Goal: Task Accomplishment & Management: Use online tool/utility

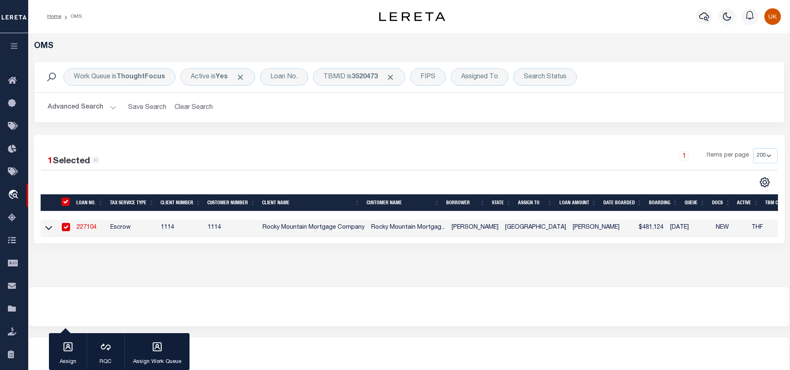
select select "200"
drag, startPoint x: 435, startPoint y: 311, endPoint x: 411, endPoint y: 309, distance: 24.1
click at [435, 311] on div at bounding box center [409, 307] width 761 height 40
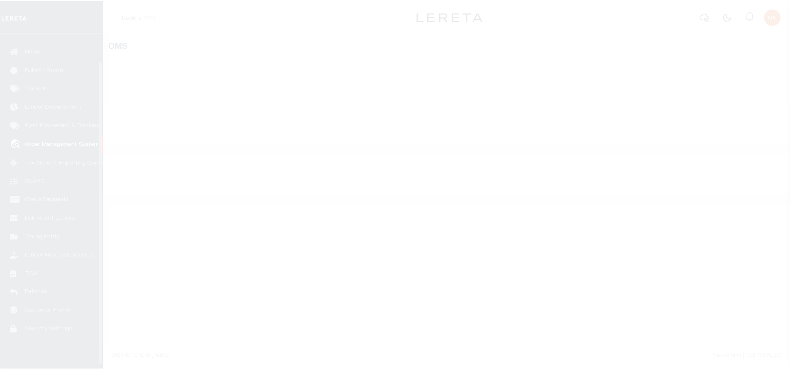
scroll to position [34, 0]
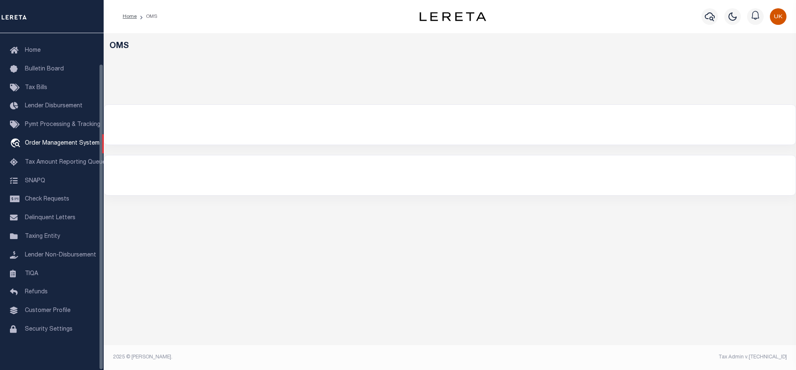
select select "200"
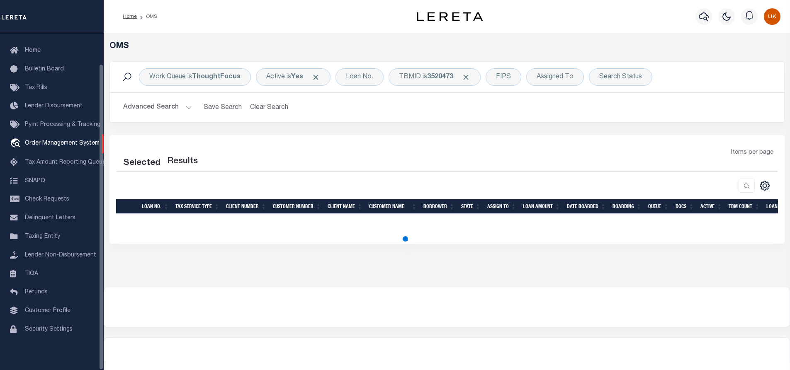
select select "200"
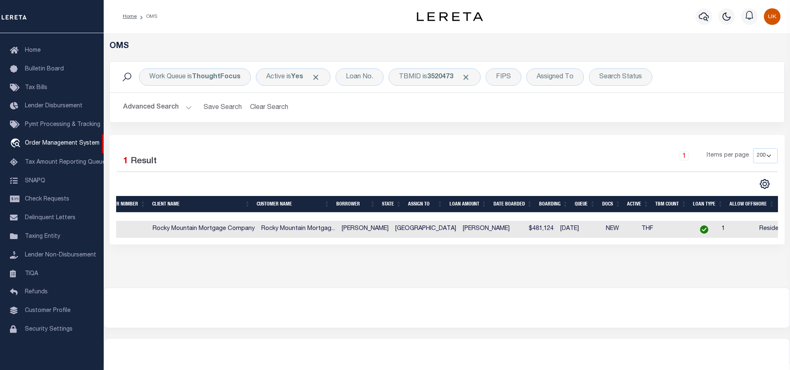
scroll to position [0, 0]
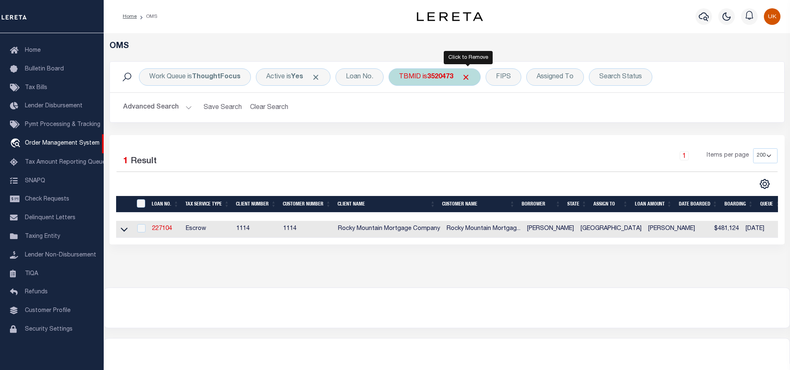
click at [466, 79] on span "Click to Remove" at bounding box center [465, 77] width 9 height 9
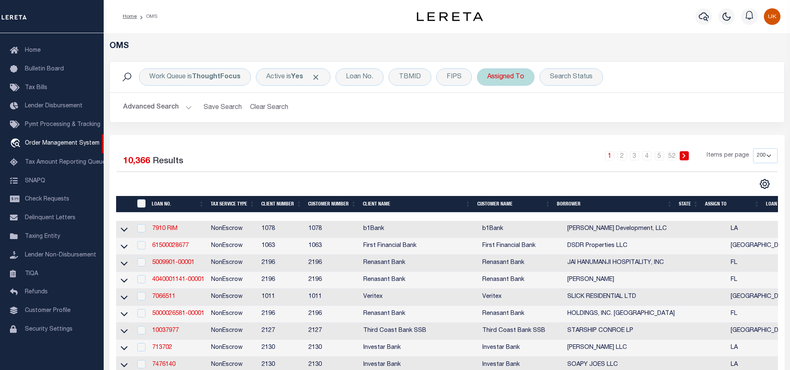
click at [510, 80] on div "Assigned To" at bounding box center [506, 76] width 58 height 17
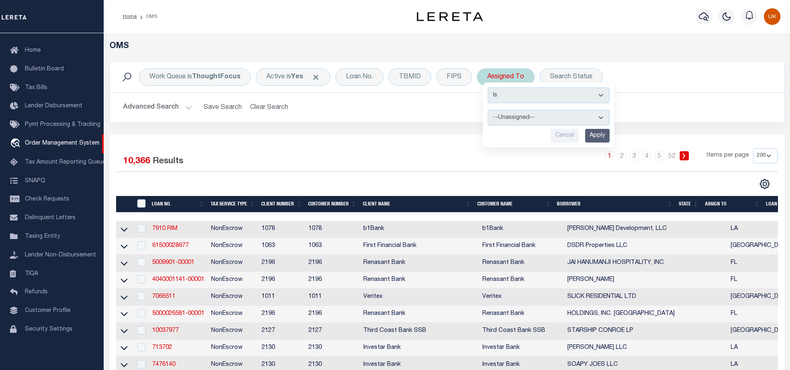
click at [512, 120] on select "--Unassigned-- [PERSON_NAME] [PERSON_NAME] [PERSON_NAME] [PERSON_NAME] [PERSON_…" at bounding box center [549, 118] width 122 height 16
select select "[PERSON_NAME]"
click at [488, 110] on select "--Unassigned-- [PERSON_NAME] [PERSON_NAME] [PERSON_NAME] [PERSON_NAME] [PERSON_…" at bounding box center [549, 118] width 122 height 16
click at [512, 120] on select "--Unassigned-- [PERSON_NAME] [PERSON_NAME] [PERSON_NAME] [PERSON_NAME] [PERSON_…" at bounding box center [549, 118] width 122 height 16
click at [488, 110] on select "--Unassigned-- [PERSON_NAME] [PERSON_NAME] [PERSON_NAME] [PERSON_NAME] [PERSON_…" at bounding box center [549, 118] width 122 height 16
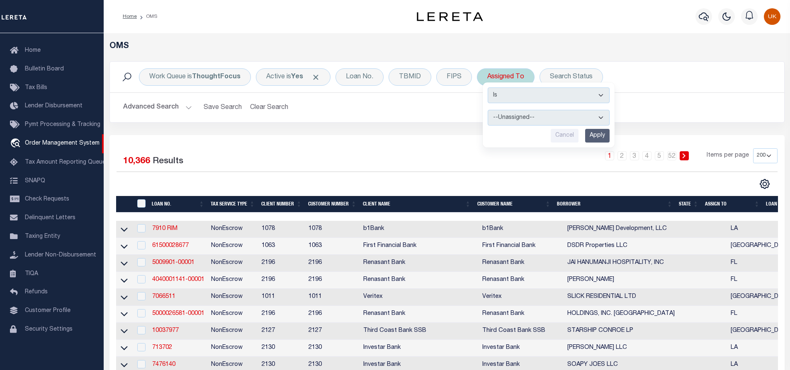
click at [591, 135] on input "Apply" at bounding box center [597, 136] width 24 height 14
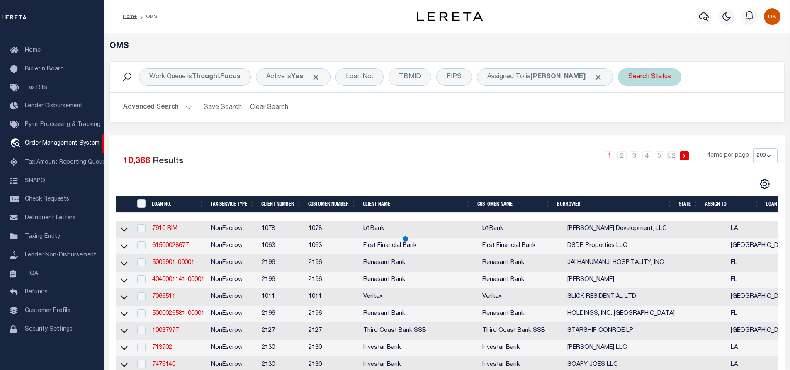
click at [625, 80] on div "Search Status" at bounding box center [649, 76] width 63 height 17
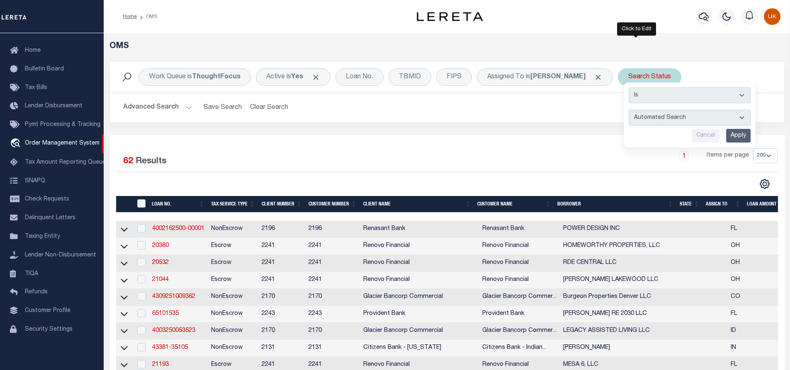
click at [637, 119] on select "Automated Search Bad Parcel Complete Duplicate Parcel High Dollar Reporting In …" at bounding box center [690, 118] width 122 height 16
select select "IP"
click at [629, 110] on select "Automated Search Bad Parcel Complete Duplicate Parcel High Dollar Reporting In …" at bounding box center [690, 118] width 122 height 16
click at [726, 133] on input "Apply" at bounding box center [738, 136] width 24 height 14
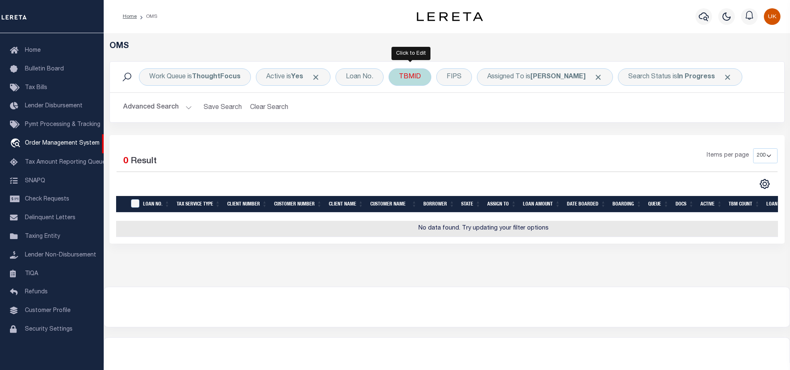
click at [419, 80] on div "TBMID" at bounding box center [410, 76] width 43 height 17
click at [427, 117] on input "number" at bounding box center [460, 115] width 122 height 16
paste input "3520477"
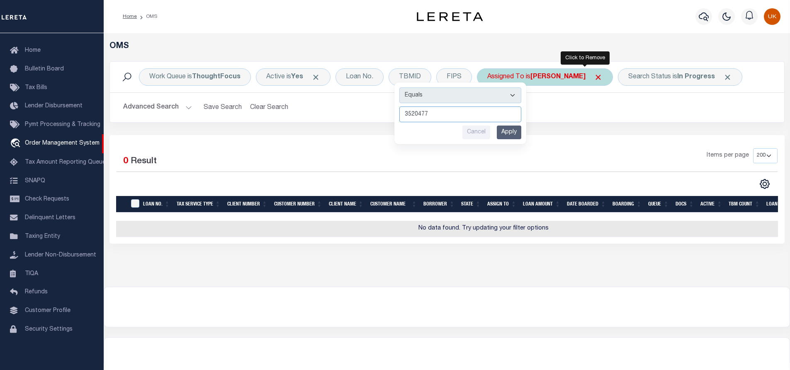
type input "3520477"
click at [594, 75] on span "Click to Remove" at bounding box center [598, 77] width 9 height 9
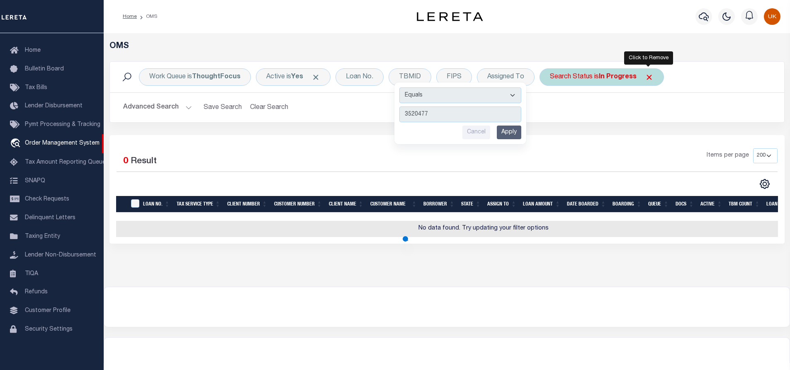
click at [650, 77] on span "Click to Remove" at bounding box center [649, 77] width 9 height 9
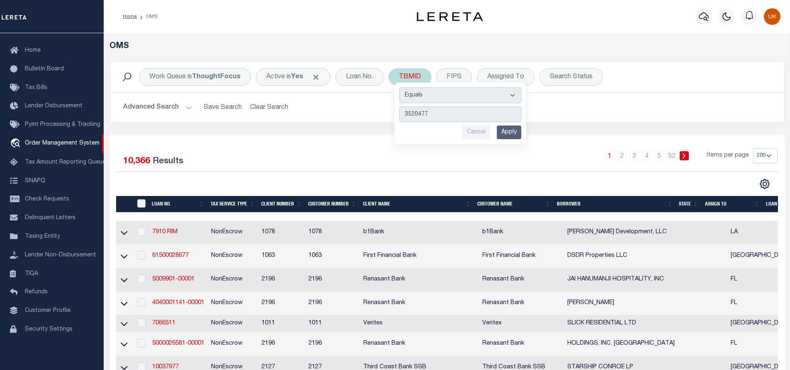
click at [512, 134] on input "Apply" at bounding box center [509, 133] width 24 height 14
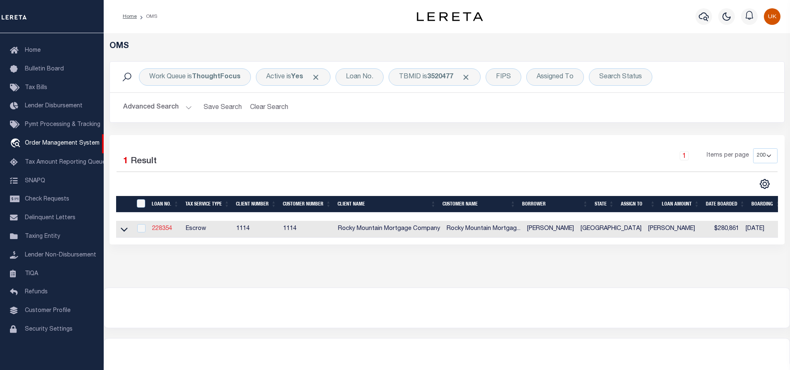
click at [158, 231] on link "228354" at bounding box center [162, 229] width 20 height 6
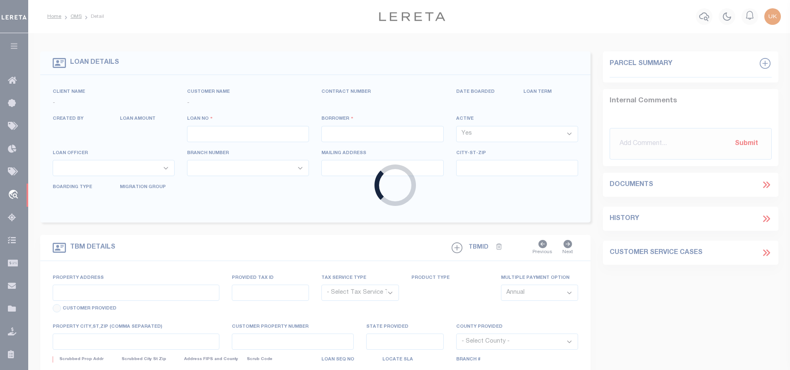
type input "228354"
type input "[PERSON_NAME]"
select select
type input "[DATE]"
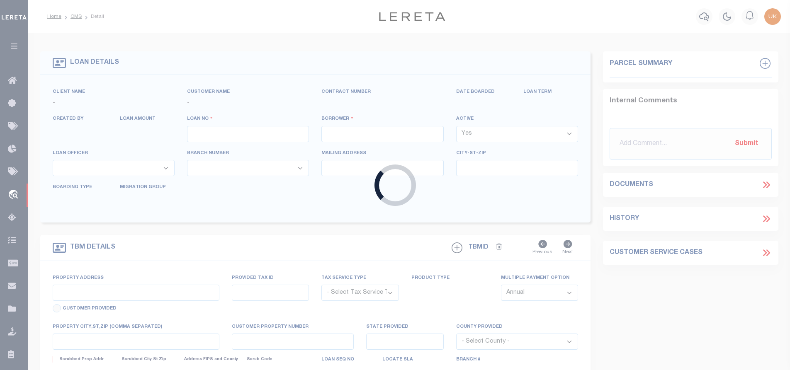
select select "10"
select select "Escrow"
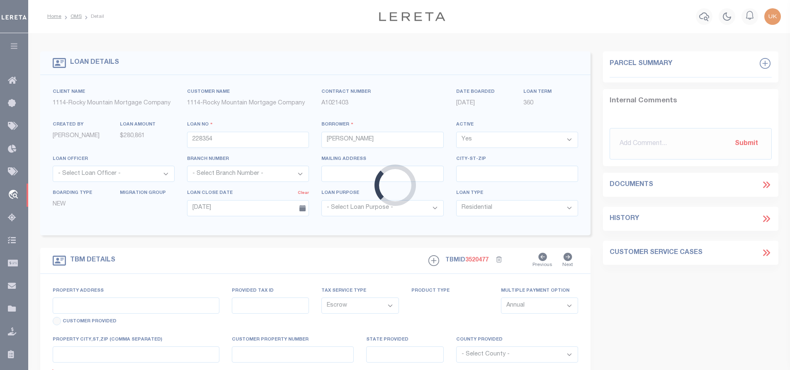
type input "[STREET_ADDRESS]"
type input "T28709103702200"
select select
type input "[GEOGRAPHIC_DATA]"
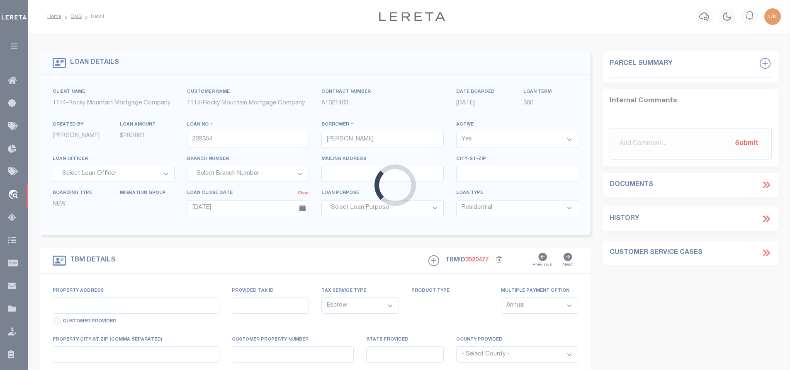
type textarea "Lot 22 Block 37 TIERRA DEL ESTE UNIT NINETY ONE an addition to [GEOGRAPHIC_DATA…"
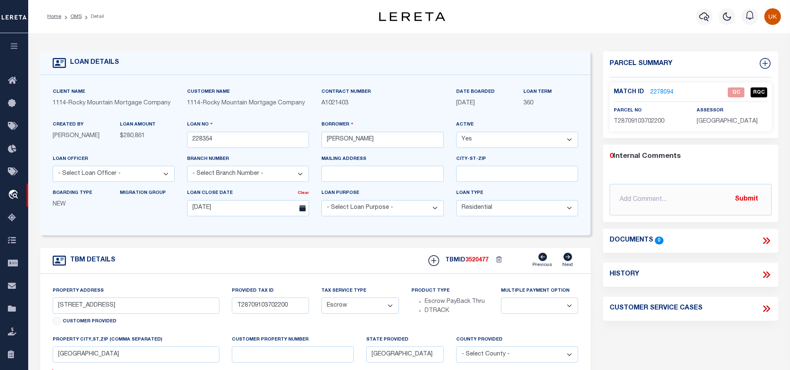
click at [665, 93] on link "2278094" at bounding box center [661, 92] width 23 height 9
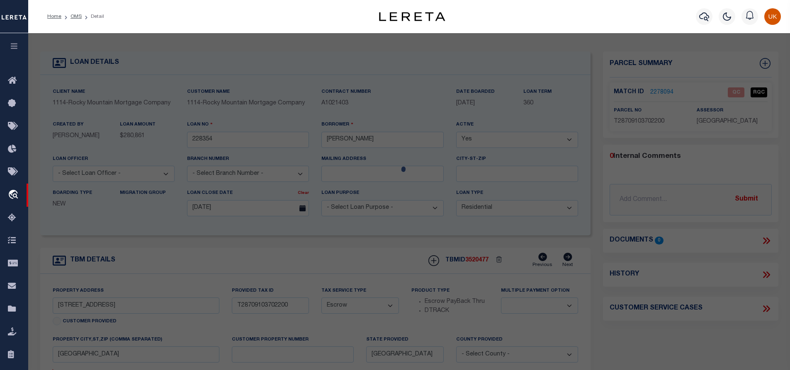
checkbox input "false"
select select "QC"
type input "[PERSON_NAME] HOMES OF EL PASO LLC"
select select "AGW"
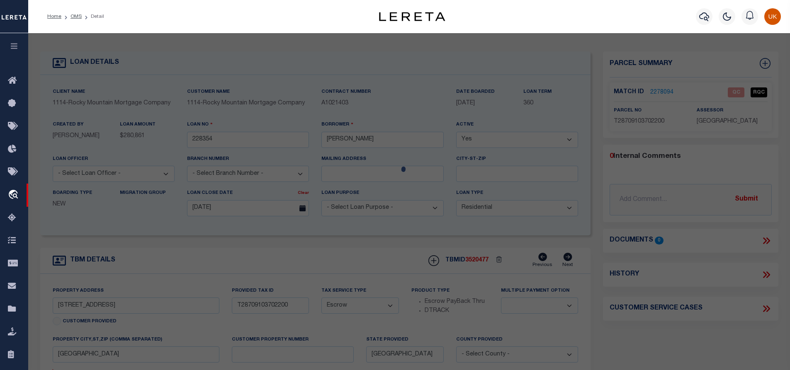
select select "LEG"
type input "[STREET_ADDRESS]"
type input "[GEOGRAPHIC_DATA]"
type textarea "BLK 37 TIERRA DEL ESTE #91 LOT 22"
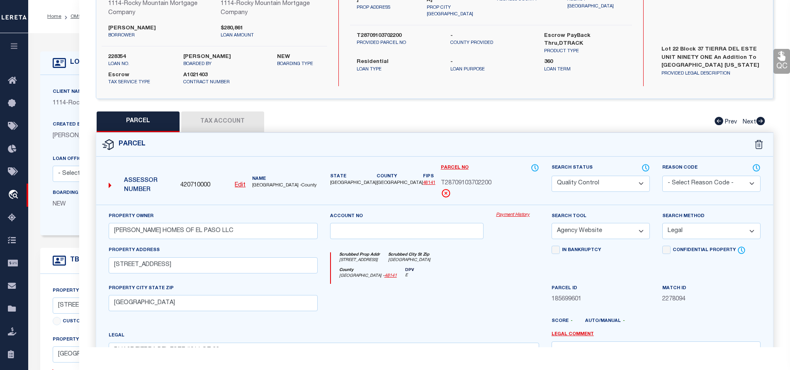
scroll to position [124, 0]
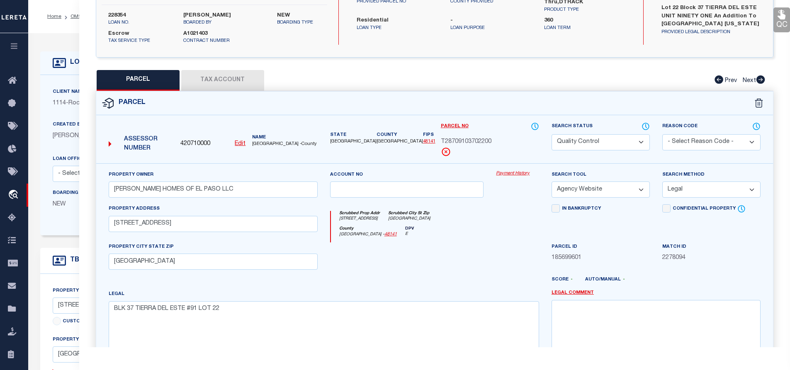
click at [233, 78] on button "Tax Account" at bounding box center [222, 80] width 83 height 21
select select "100"
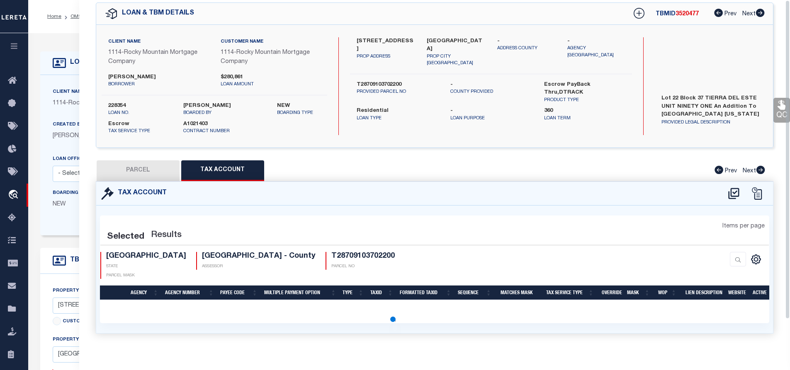
scroll to position [0, 0]
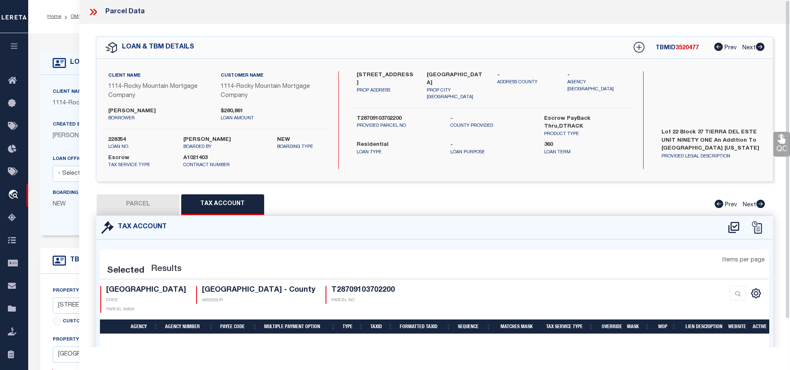
select select "100"
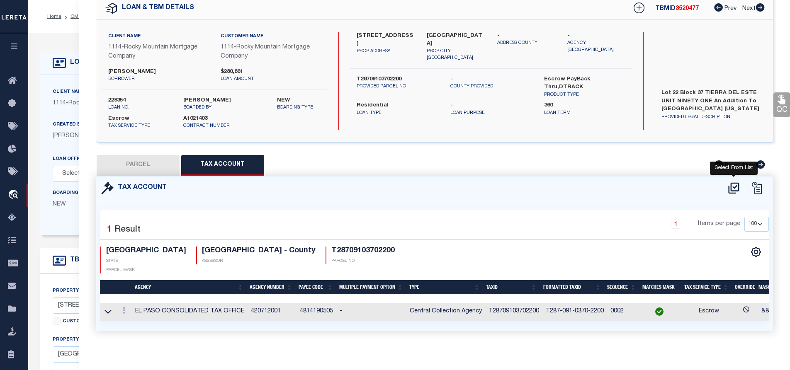
click at [730, 184] on icon at bounding box center [734, 188] width 14 height 13
select select "100"
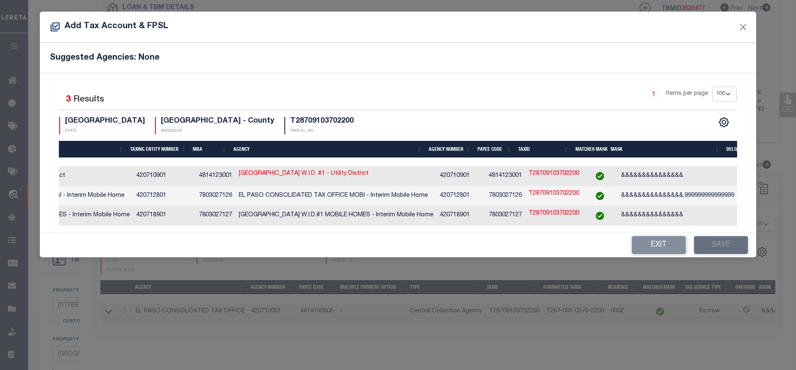
scroll to position [0, 159]
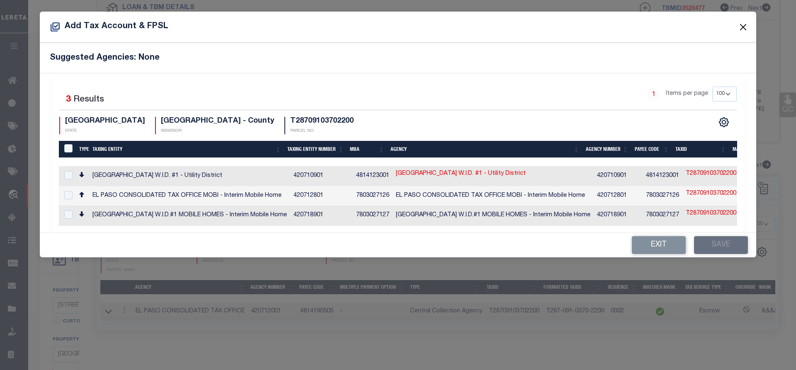
click at [742, 24] on button "Close" at bounding box center [743, 27] width 11 height 11
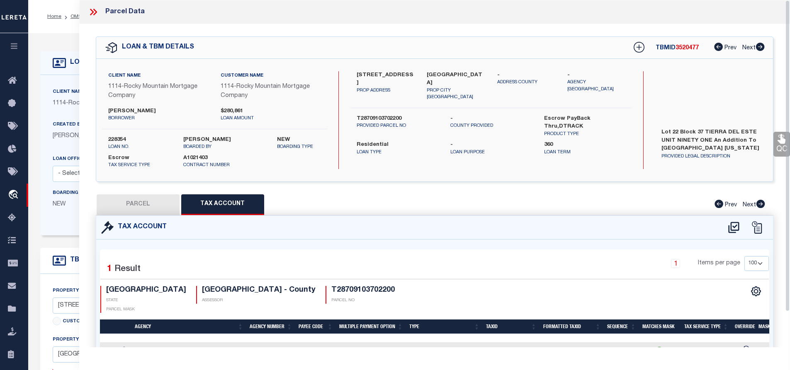
click at [93, 10] on icon at bounding box center [93, 12] width 11 height 11
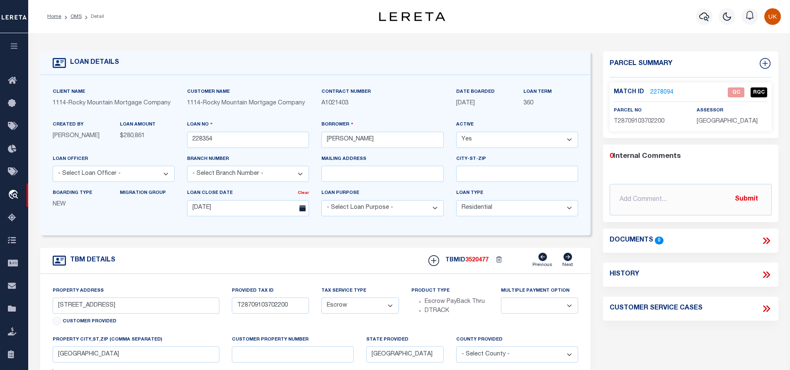
click at [656, 93] on link "2278094" at bounding box center [661, 92] width 23 height 9
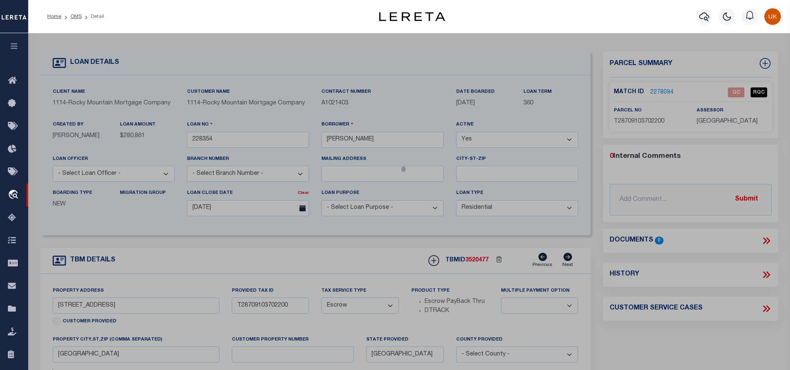
select select "AS"
select select
checkbox input "false"
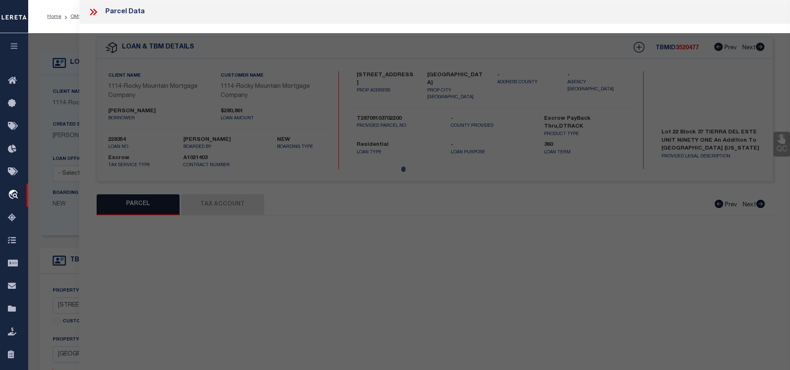
select select "QC"
type input "[PERSON_NAME] HOMES OF EL PASO LLC"
select select "AGW"
select select "LEG"
type input "[STREET_ADDRESS]"
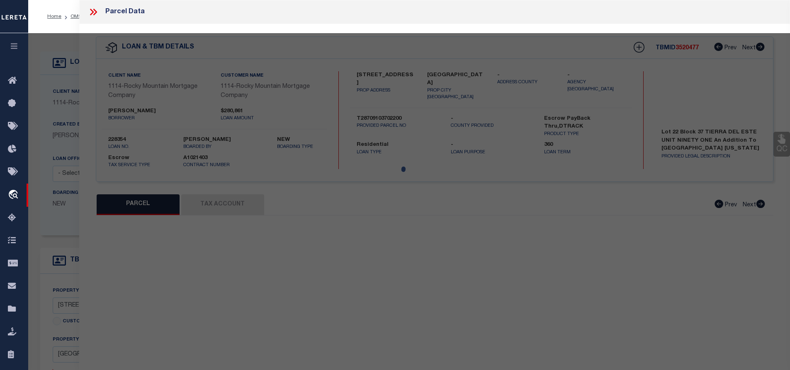
type input "[GEOGRAPHIC_DATA]"
type textarea "BLK 37 TIERRA DEL ESTE #91 LOT 22"
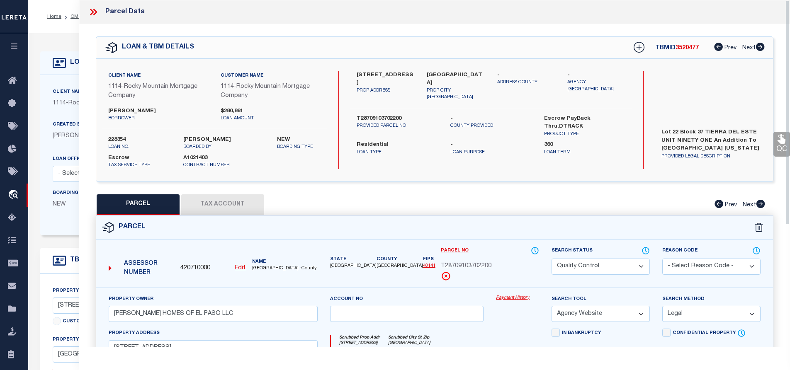
click at [91, 17] on icon at bounding box center [93, 12] width 11 height 11
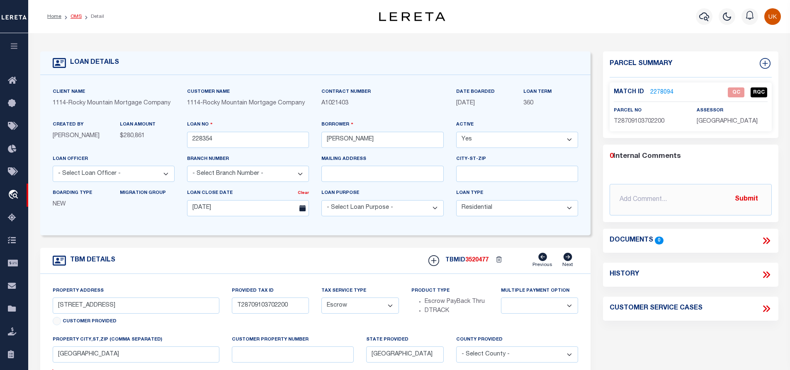
click at [72, 14] on link "OMS" at bounding box center [75, 16] width 11 height 5
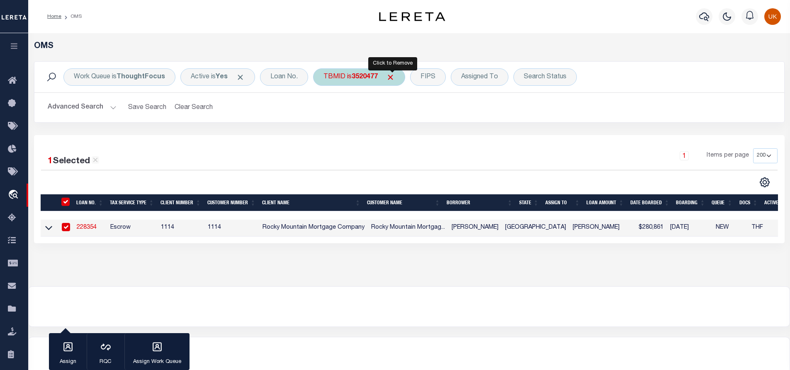
click at [389, 75] on span "Click to Remove" at bounding box center [390, 77] width 9 height 9
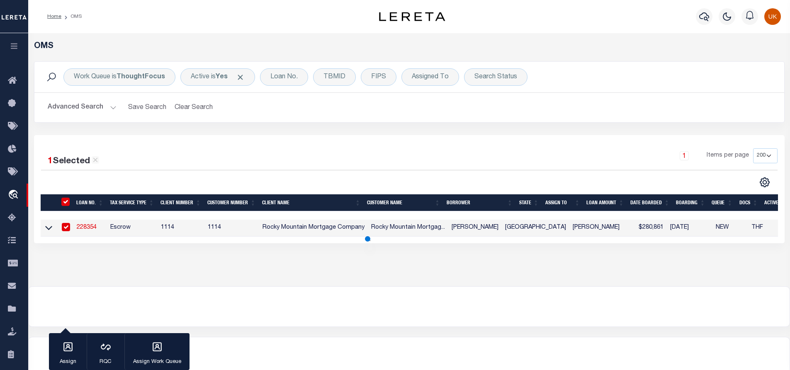
click at [335, 80] on div "TBMID" at bounding box center [334, 76] width 43 height 17
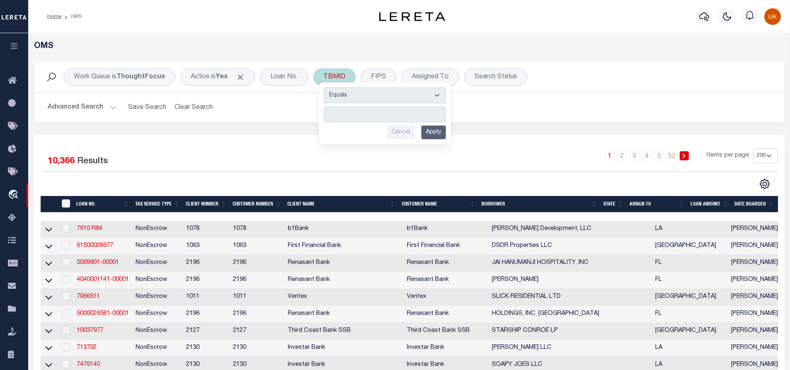
click at [335, 112] on input "number" at bounding box center [385, 115] width 122 height 16
type input "3520473"
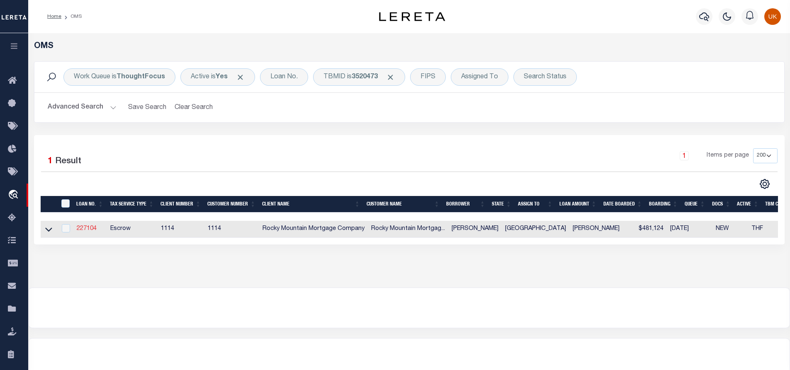
click at [83, 231] on link "227104" at bounding box center [87, 229] width 20 height 6
type input "227104"
type input "[PERSON_NAME]"
type input "[DATE]"
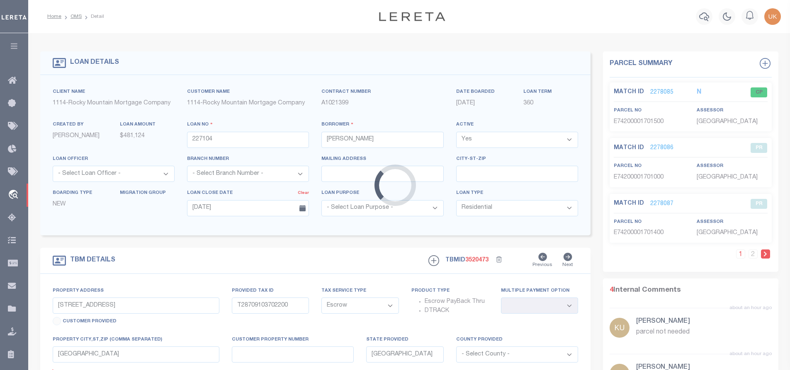
type input "[STREET_ADDRESS][PERSON_NAME]"
select select
type input "[GEOGRAPHIC_DATA]"
select select
type textarea "Lot 15 Block 17 EMERALD ESTATES UNIT FIVE an addition to the City of [GEOGRAPHI…"
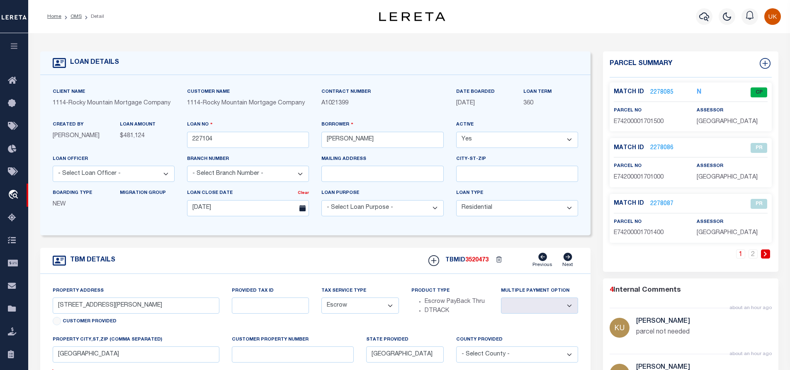
click at [661, 92] on link "2278085" at bounding box center [661, 92] width 23 height 9
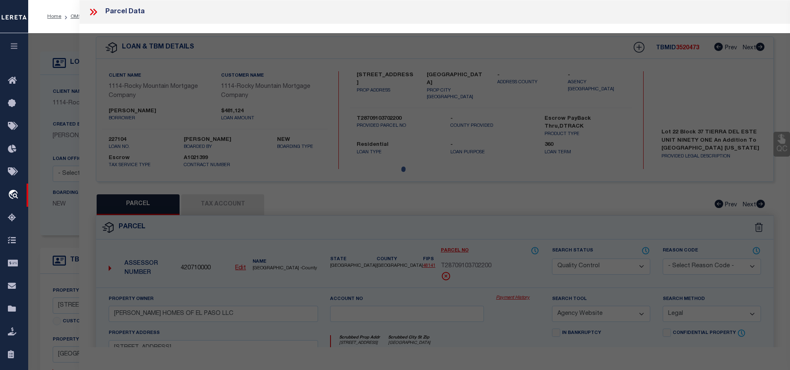
select select "AS"
select select
checkbox input "false"
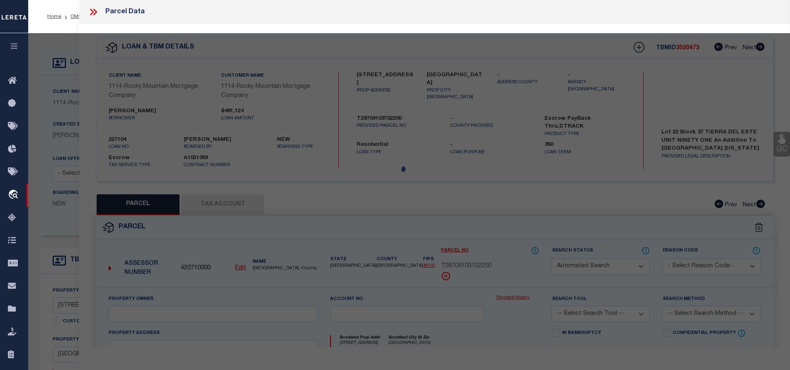
select select "CP"
type input "LEH HOMES LLC"
select select "AGW"
select select "LEG"
type input "[STREET_ADDRESS][PERSON_NAME]"
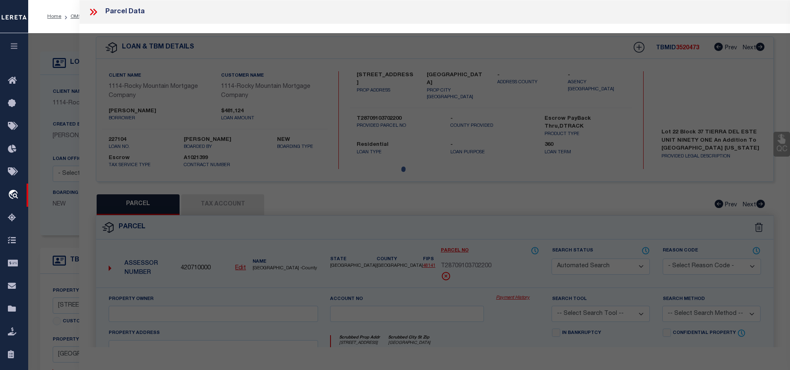
type input "[GEOGRAPHIC_DATA]"
type textarea "BLK 17 EMERALD ESTATES #5 LOT 15"
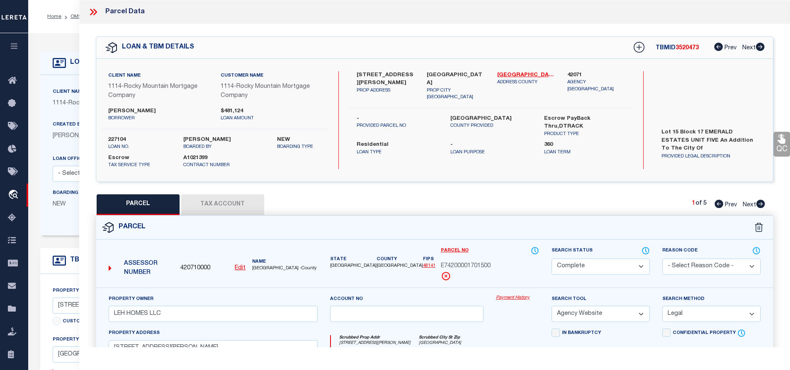
scroll to position [124, 0]
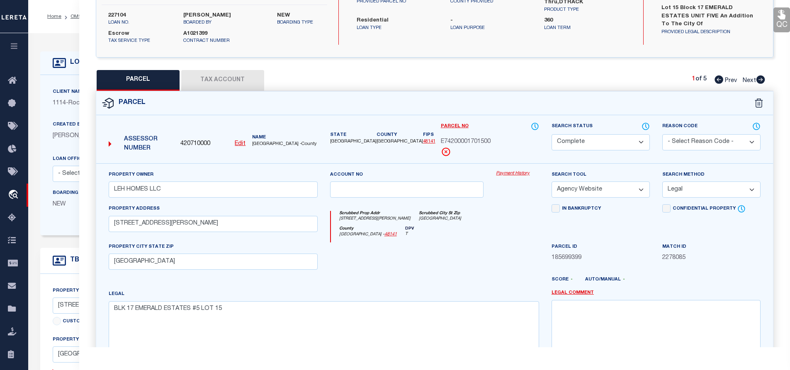
click at [244, 75] on button "Tax Account" at bounding box center [222, 80] width 83 height 21
select select "100"
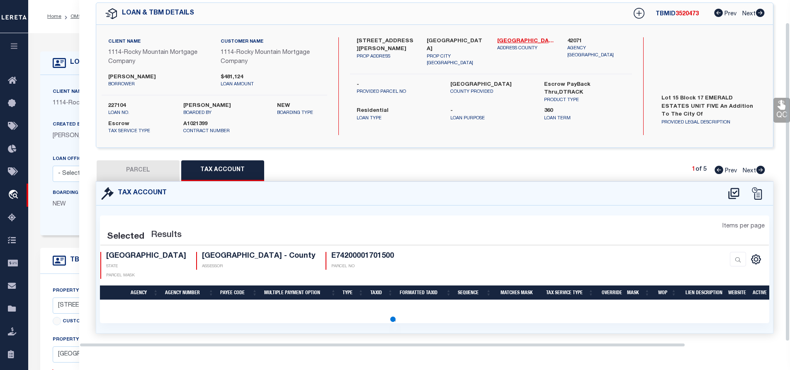
select select "100"
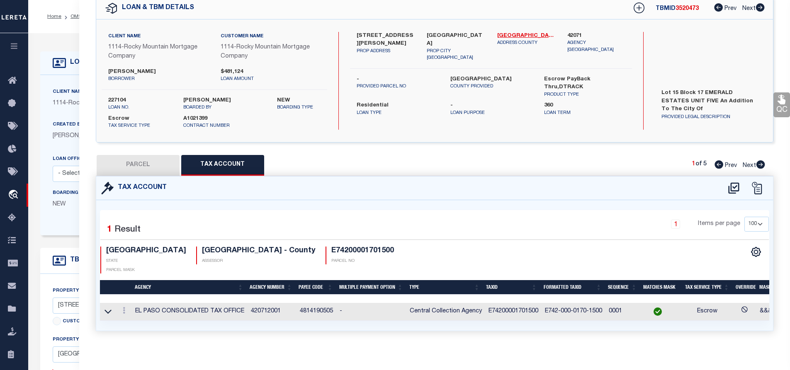
scroll to position [0, 0]
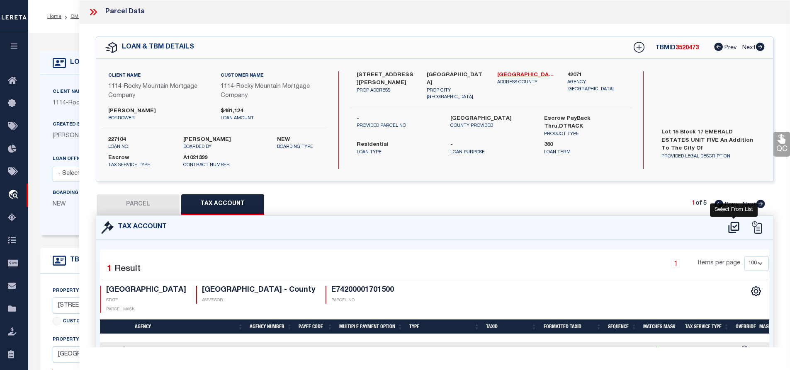
click at [733, 230] on icon at bounding box center [733, 227] width 11 height 11
select select "100"
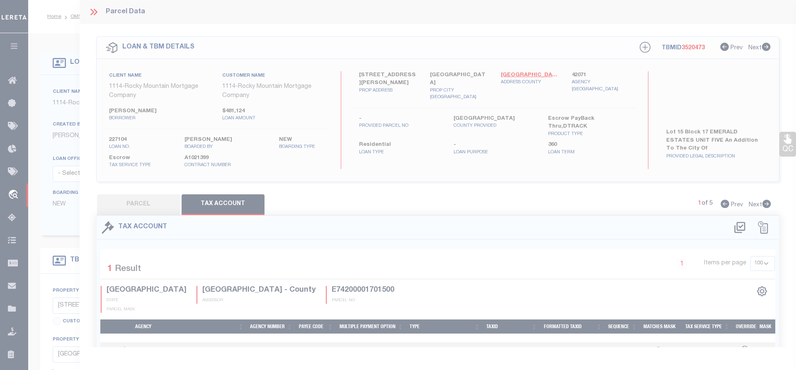
select select "100"
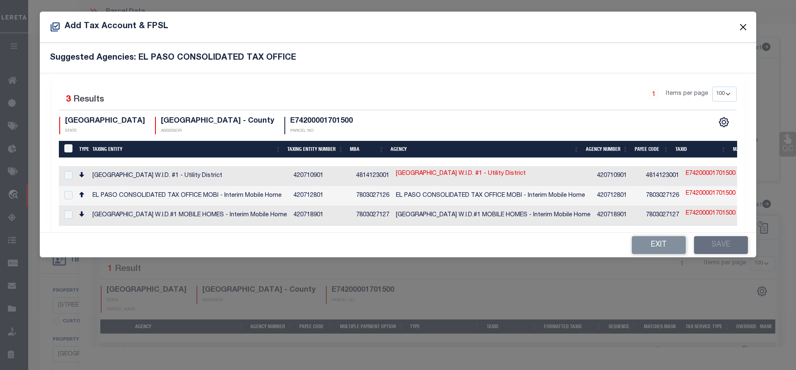
click at [743, 27] on button "Close" at bounding box center [743, 27] width 11 height 11
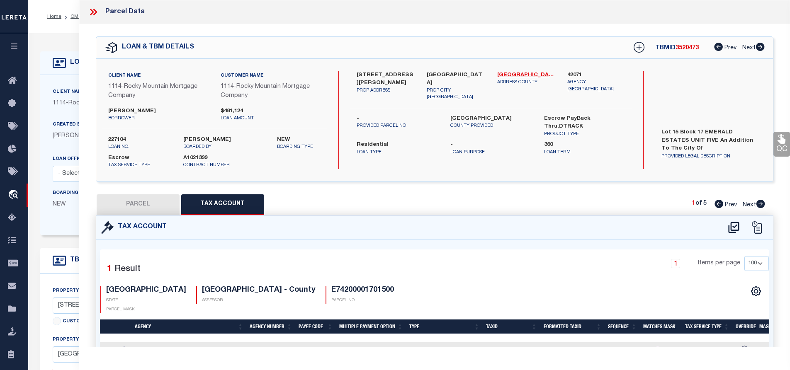
click at [393, 225] on div "Tax Account" at bounding box center [434, 228] width 677 height 24
click at [92, 12] on icon at bounding box center [92, 12] width 4 height 7
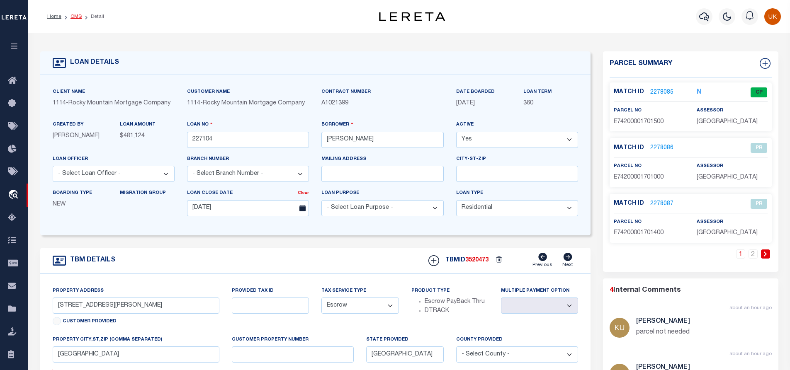
click at [75, 16] on link "OMS" at bounding box center [75, 16] width 11 height 5
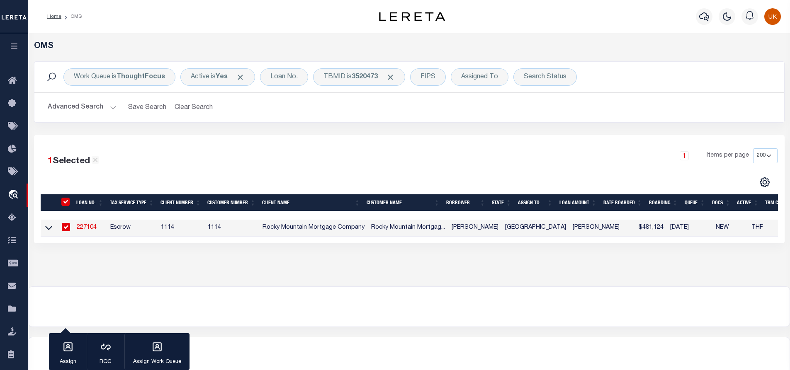
click at [398, 299] on div at bounding box center [409, 307] width 761 height 40
click at [66, 228] on input "checkbox" at bounding box center [66, 227] width 8 height 8
checkbox input "false"
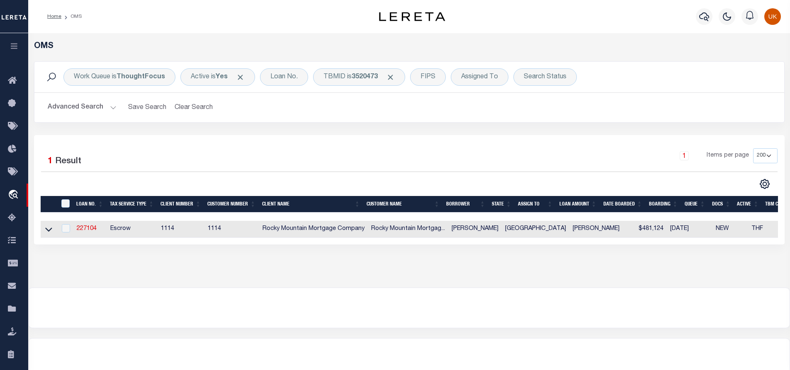
click at [202, 288] on div "OMS Work Queue is ThoughtFocus Active is Yes Loan No. TBMID is 3520473 FIPS Ass…" at bounding box center [409, 160] width 762 height 255
click at [390, 80] on span "Click to Remove" at bounding box center [390, 77] width 9 height 9
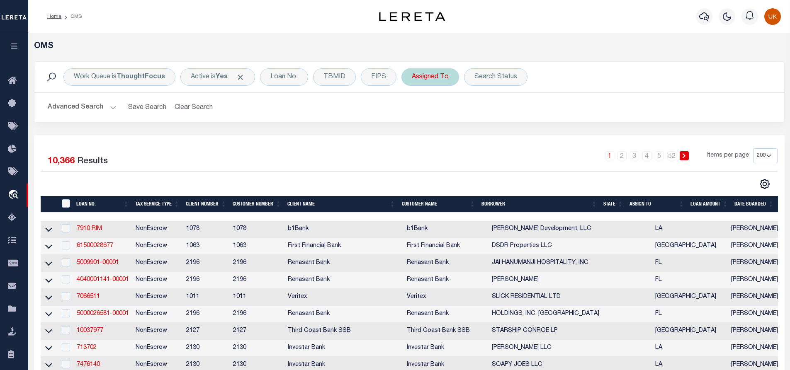
click at [427, 83] on div "Assigned To" at bounding box center [430, 76] width 58 height 17
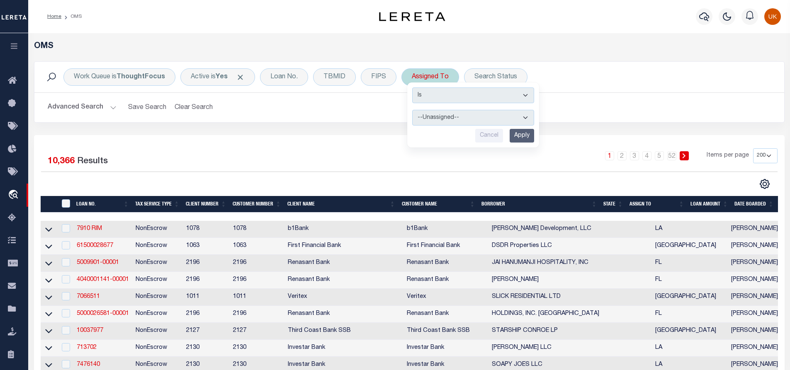
click at [435, 117] on select "--Unassigned-- [PERSON_NAME] [PERSON_NAME] [PERSON_NAME] [PERSON_NAME] [PERSON_…" at bounding box center [473, 118] width 122 height 16
select select "[PERSON_NAME]"
click at [412, 110] on select "--Unassigned-- [PERSON_NAME] [PERSON_NAME] [PERSON_NAME] [PERSON_NAME] [PERSON_…" at bounding box center [473, 118] width 122 height 16
click at [520, 135] on input "Apply" at bounding box center [522, 136] width 24 height 14
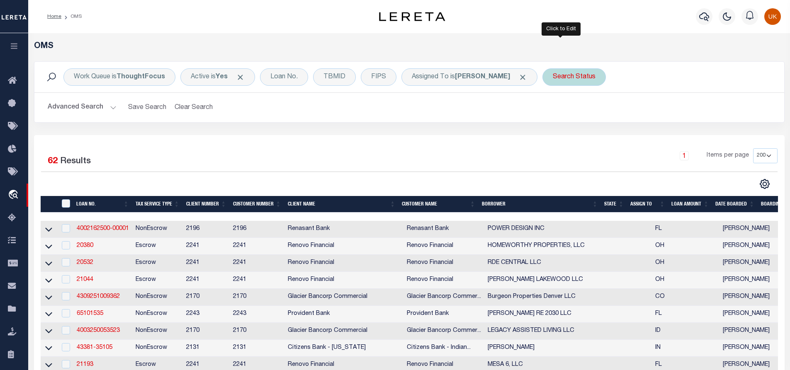
click at [568, 80] on div "Search Status" at bounding box center [573, 76] width 63 height 17
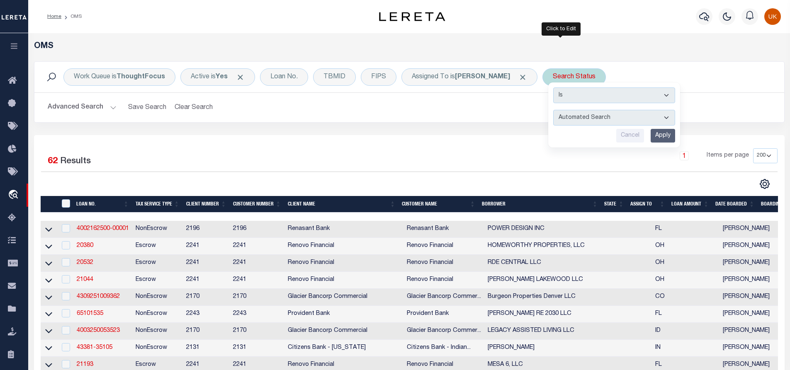
click at [565, 119] on select "Automated Search Bad Parcel Complete Duplicate Parcel High Dollar Reporting In …" at bounding box center [614, 118] width 122 height 16
select select "IP"
click at [553, 110] on select "Automated Search Bad Parcel Complete Duplicate Parcel High Dollar Reporting In …" at bounding box center [614, 118] width 122 height 16
click at [655, 135] on input "Apply" at bounding box center [663, 136] width 24 height 14
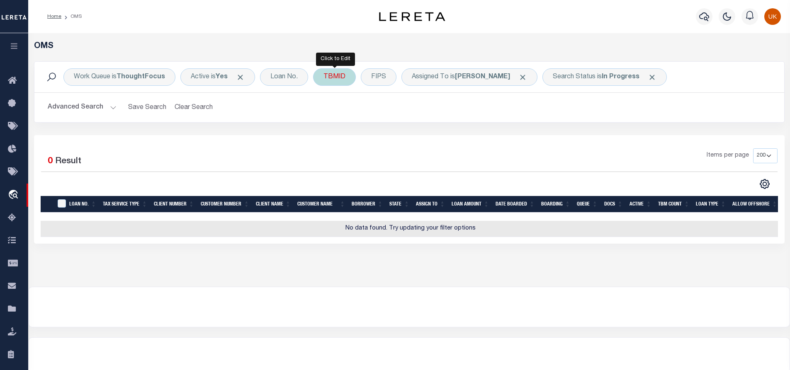
click at [335, 78] on div "TBMID" at bounding box center [334, 76] width 43 height 17
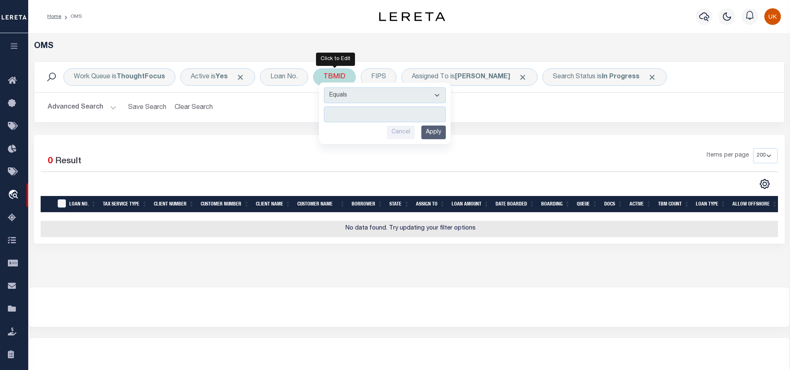
click at [356, 117] on input "number" at bounding box center [385, 115] width 122 height 16
type input "3520473"
click at [436, 136] on input "Apply" at bounding box center [433, 133] width 24 height 14
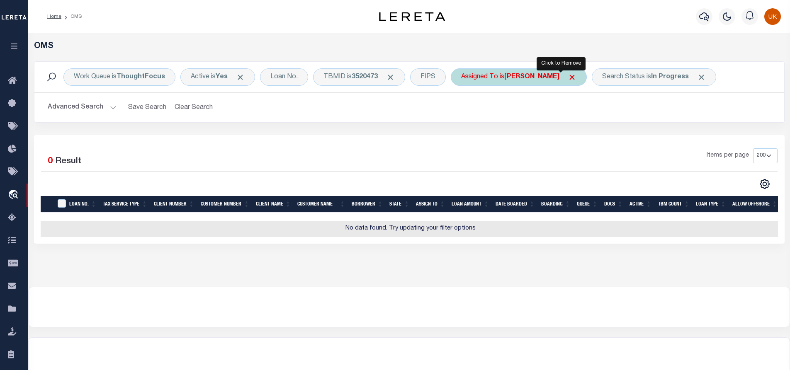
click at [568, 76] on span "Click to Remove" at bounding box center [572, 77] width 9 height 9
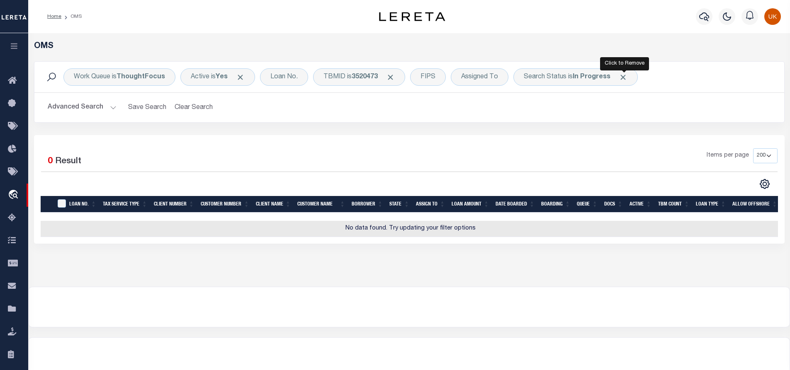
click at [622, 78] on span "Click to Remove" at bounding box center [623, 77] width 9 height 9
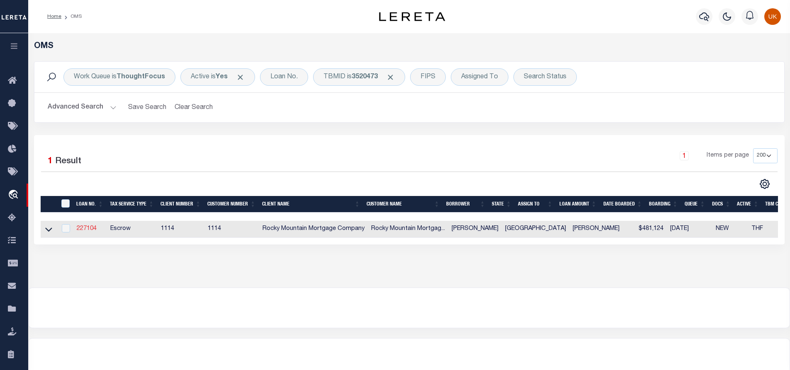
click at [87, 229] on link "227104" at bounding box center [87, 229] width 20 height 6
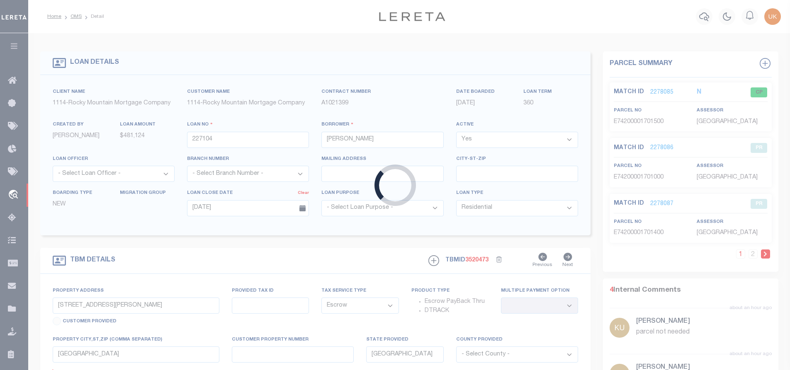
select select
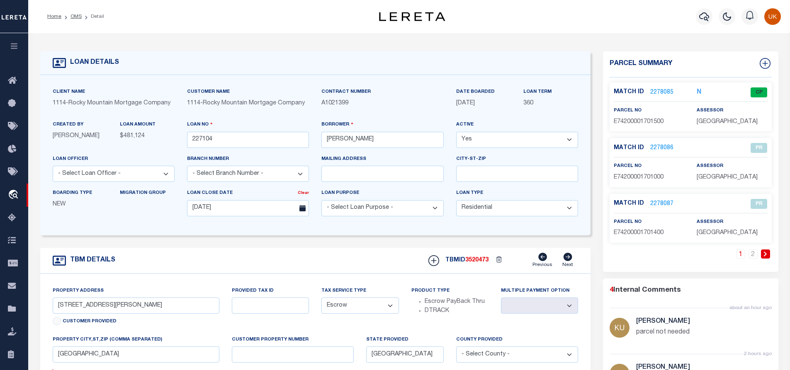
click at [661, 90] on link "2278085" at bounding box center [661, 92] width 23 height 9
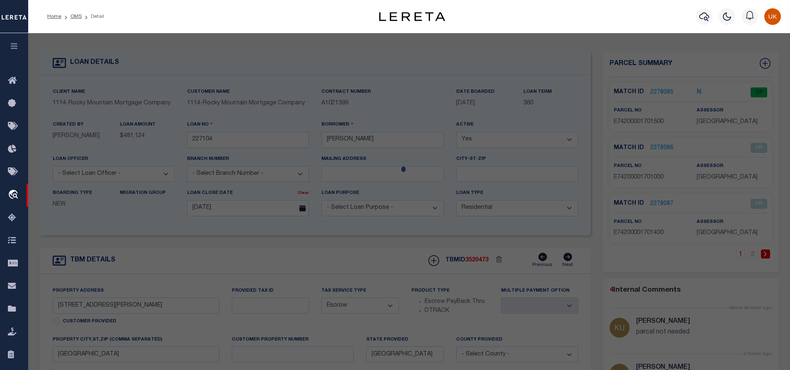
select select "AS"
select select
checkbox input "false"
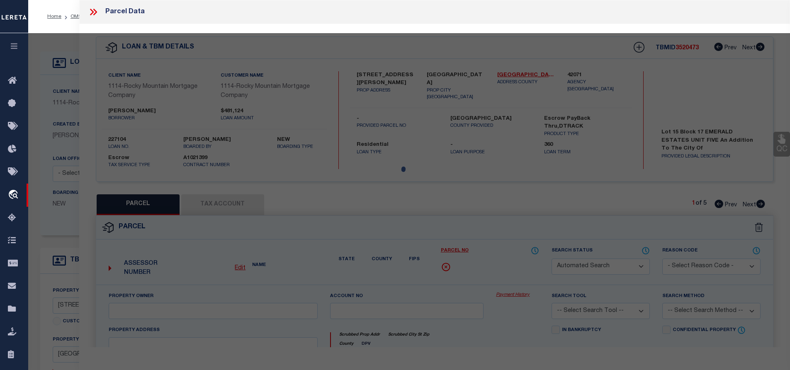
select select "CP"
type input "LEH HOMES LLC"
select select "AGW"
select select "LEG"
type input "[STREET_ADDRESS][PERSON_NAME]"
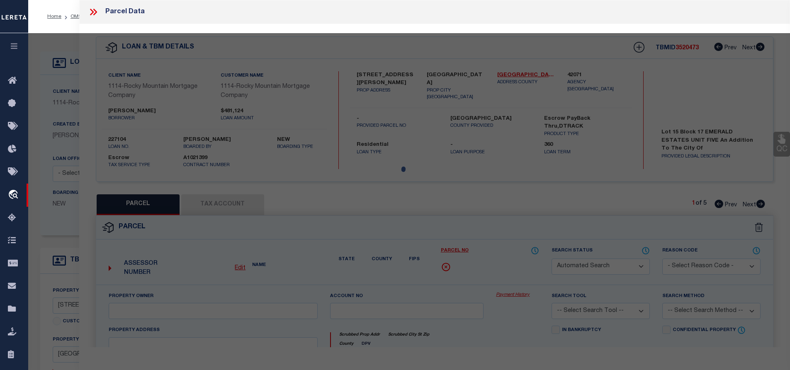
type input "[GEOGRAPHIC_DATA]"
type textarea "BLK 17 EMERALD ESTATES #5 LOT 15"
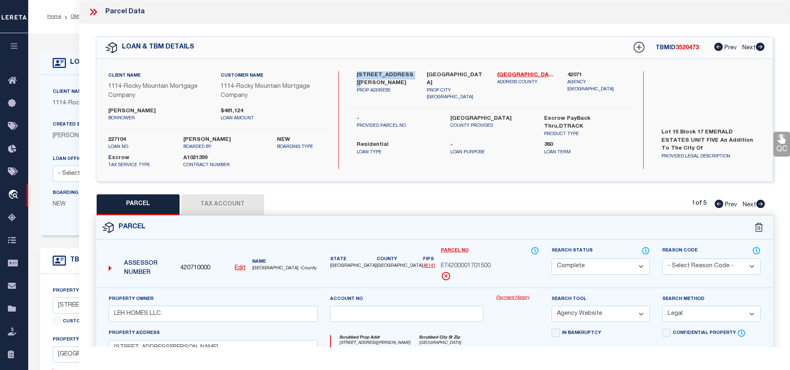
drag, startPoint x: 357, startPoint y: 73, endPoint x: 412, endPoint y: 74, distance: 54.3
click at [412, 74] on label "[STREET_ADDRESS][PERSON_NAME]" at bounding box center [386, 79] width 58 height 16
copy label "13394 [PERSON_NAME]"
click at [404, 79] on label "[STREET_ADDRESS][PERSON_NAME]" at bounding box center [386, 79] width 58 height 16
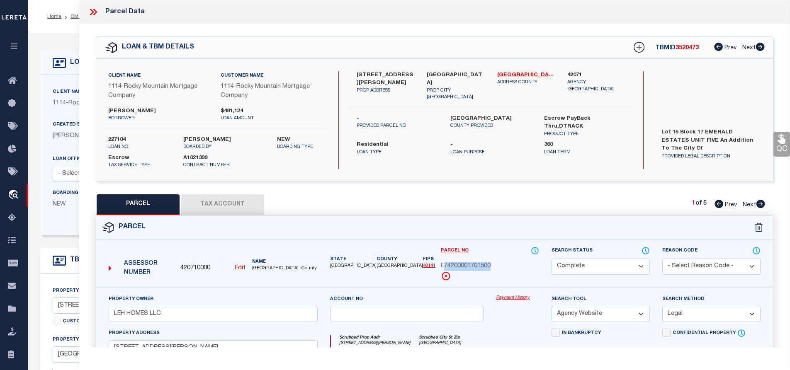
drag, startPoint x: 447, startPoint y: 266, endPoint x: 494, endPoint y: 262, distance: 46.6
click at [494, 262] on div "E74200001701500" at bounding box center [490, 266] width 98 height 9
click at [477, 265] on span "E74200001701500" at bounding box center [466, 266] width 50 height 9
drag, startPoint x: 470, startPoint y: 266, endPoint x: 503, endPoint y: 266, distance: 32.8
click at [503, 266] on div "E74200001701500" at bounding box center [490, 266] width 98 height 9
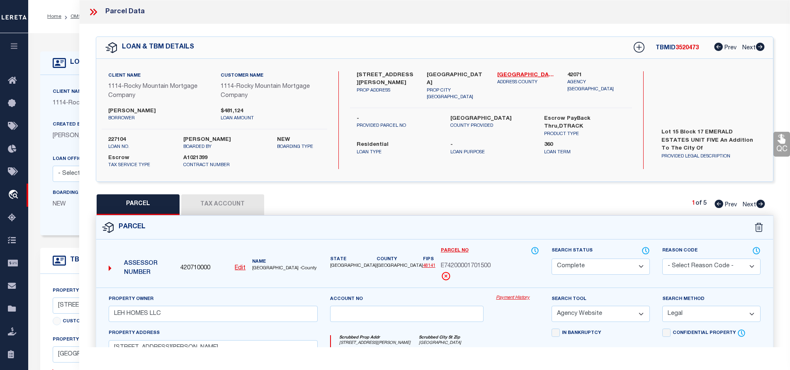
click at [95, 11] on icon at bounding box center [95, 12] width 4 height 7
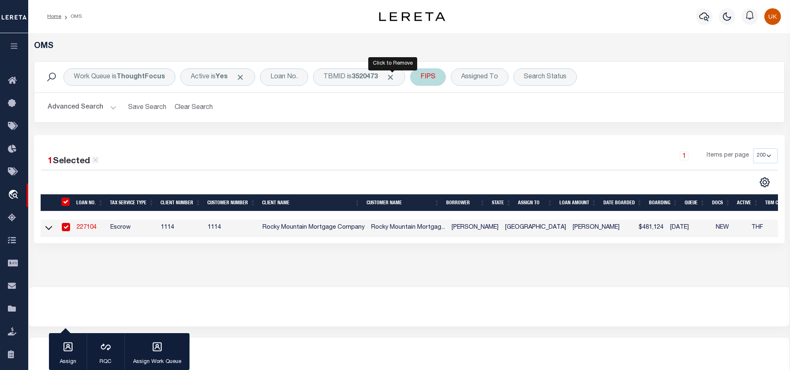
click at [393, 76] on span "Click to Remove" at bounding box center [390, 77] width 9 height 9
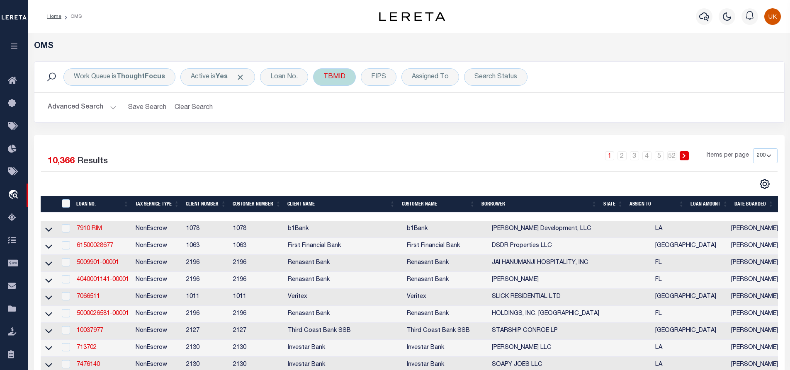
click at [338, 78] on div "TBMID" at bounding box center [334, 76] width 43 height 17
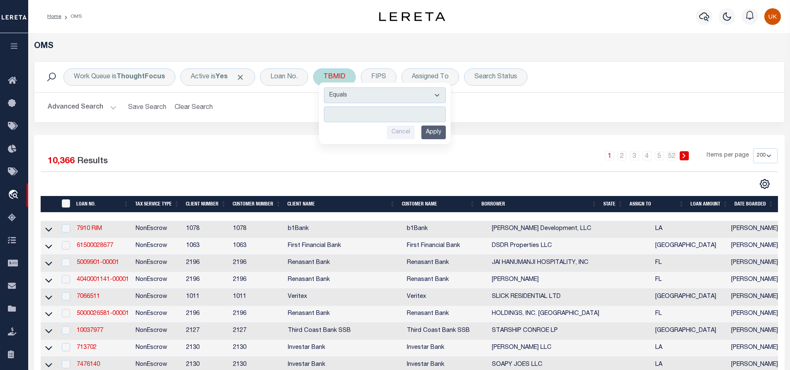
click at [350, 113] on input "number" at bounding box center [385, 115] width 122 height 16
type input "3520477"
click at [439, 133] on input "Apply" at bounding box center [433, 133] width 24 height 14
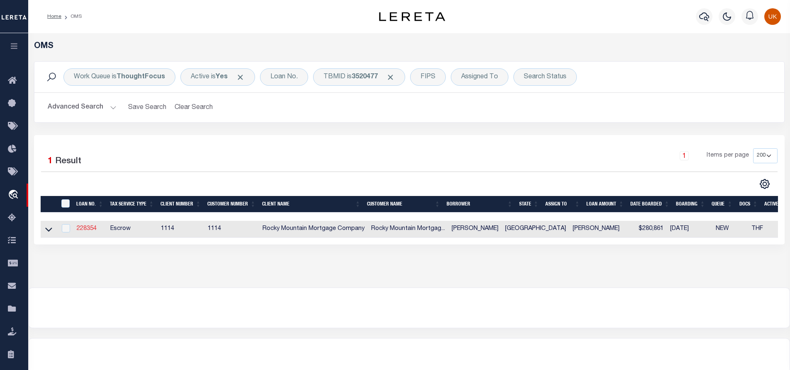
click at [85, 230] on link "228354" at bounding box center [87, 229] width 20 height 6
type input "228354"
type input "[PERSON_NAME]"
type input "[DATE]"
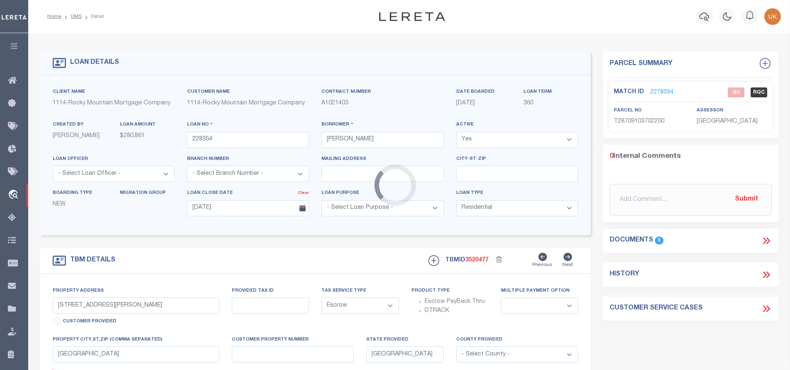
type input "[STREET_ADDRESS]"
type input "T28709103702200"
select select
type input "[GEOGRAPHIC_DATA]"
type textarea "Lot 22 Block 37 TIERRA DEL ESTE UNIT NINETY ONE an addition to [GEOGRAPHIC_DATA…"
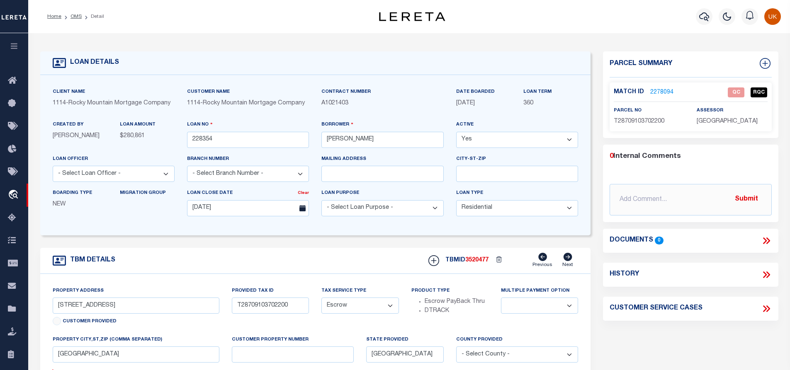
click at [660, 88] on link "2278094" at bounding box center [661, 92] width 23 height 9
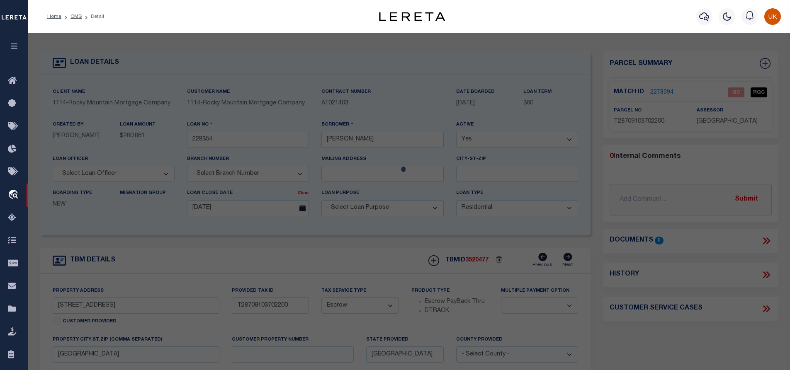
select select "AS"
select select
checkbox input "false"
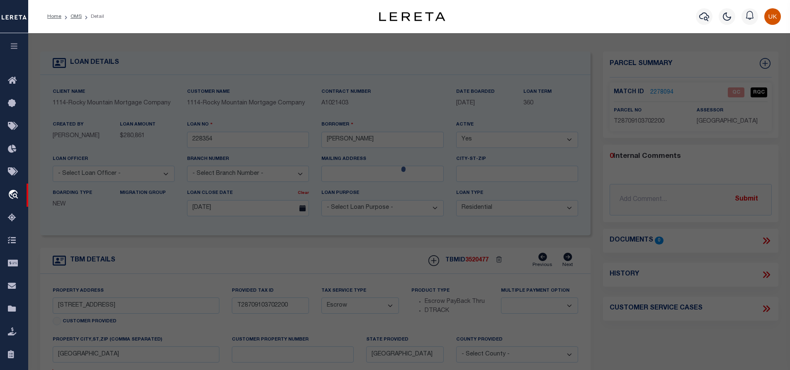
select select "QC"
type input "[PERSON_NAME] HOMES OF EL PASO LLC"
select select "AGW"
select select "LEG"
type input "[STREET_ADDRESS]"
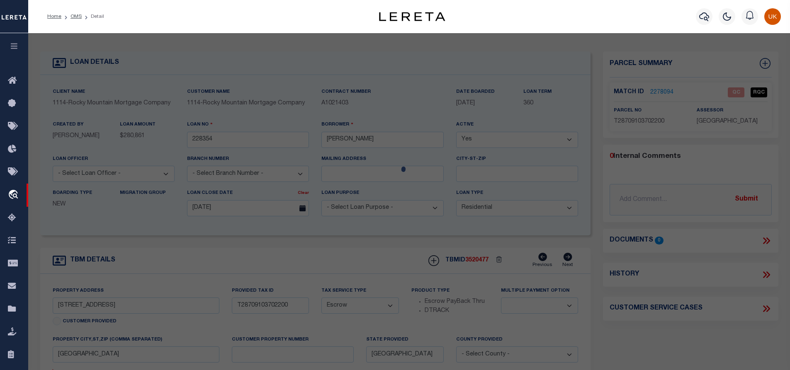
type input "[GEOGRAPHIC_DATA]"
type textarea "BLK 37 TIERRA DEL ESTE #91 LOT 22"
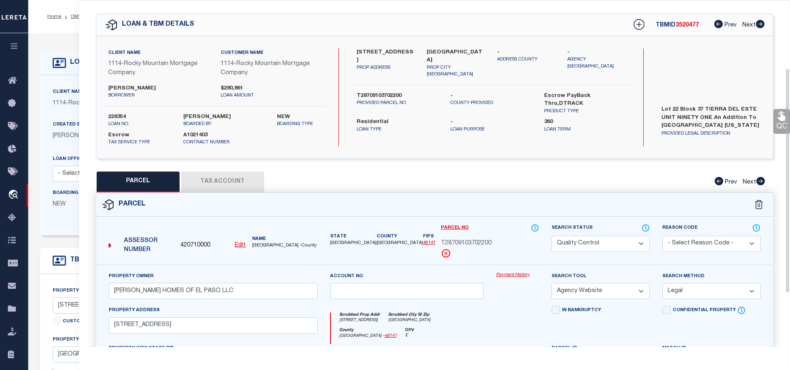
scroll to position [147, 0]
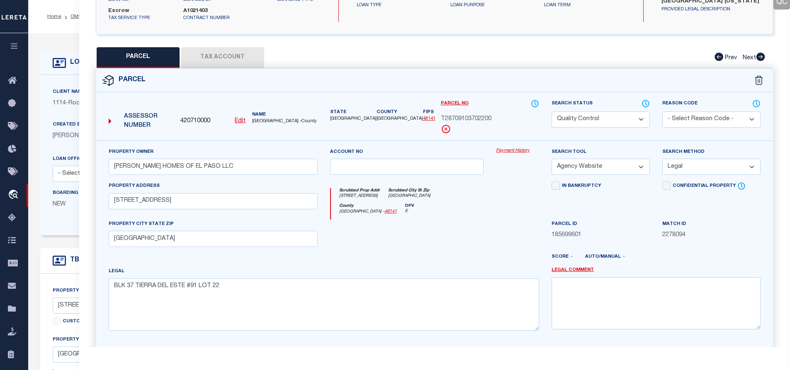
click at [641, 120] on select "Automated Search Bad Parcel Complete Duplicate Parcel High Dollar Reporting In …" at bounding box center [600, 120] width 98 height 16
click at [517, 122] on div "T28709103702200" at bounding box center [490, 119] width 98 height 9
click at [219, 55] on button "Tax Account" at bounding box center [222, 57] width 83 height 21
select select "100"
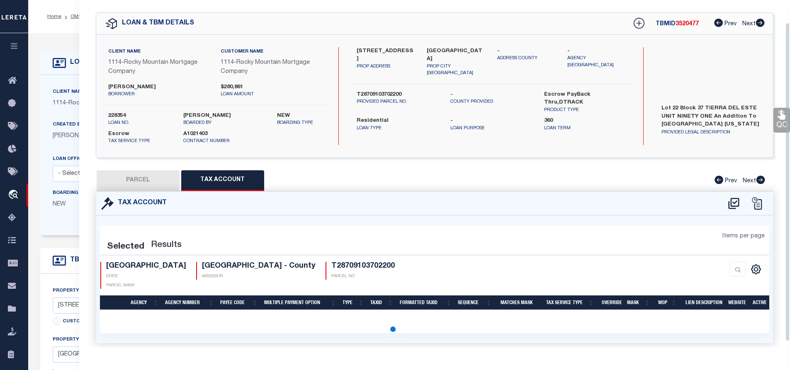
select select "100"
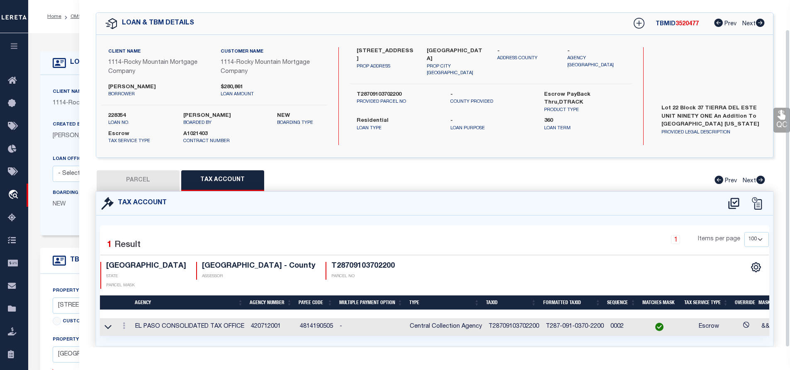
scroll to position [39, 0]
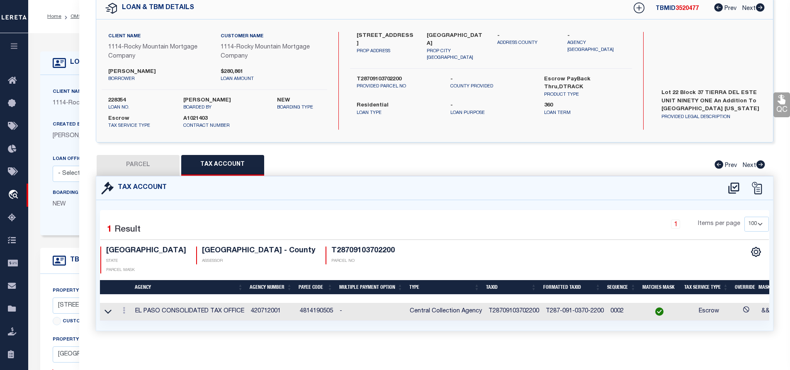
click at [514, 221] on div "1 Items per page 10 25 50 100" at bounding box center [519, 228] width 498 height 22
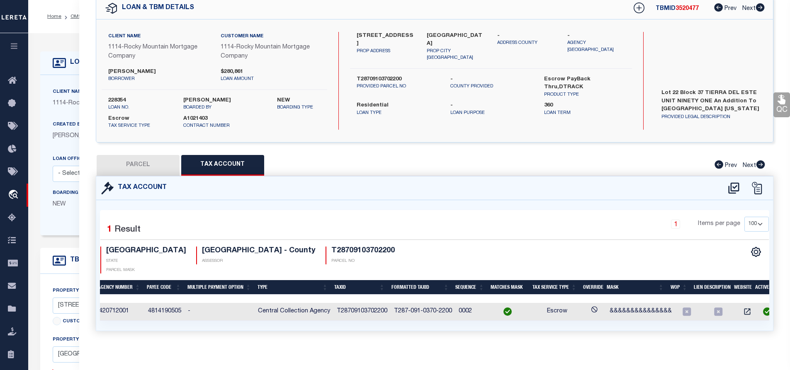
scroll to position [0, 0]
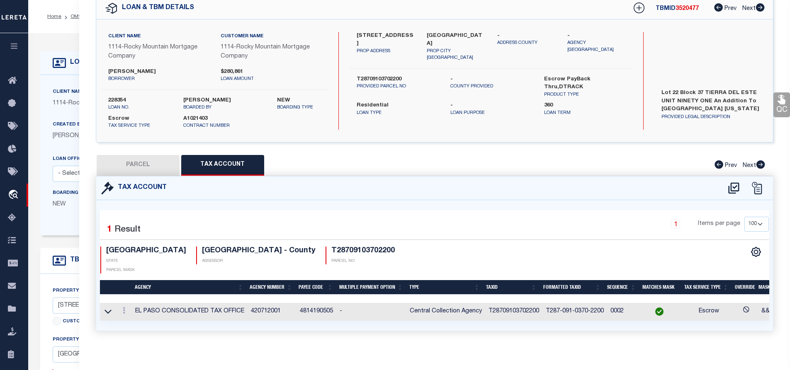
click at [135, 165] on button "PARCEL" at bounding box center [138, 165] width 83 height 21
select select "AS"
select select
checkbox input "false"
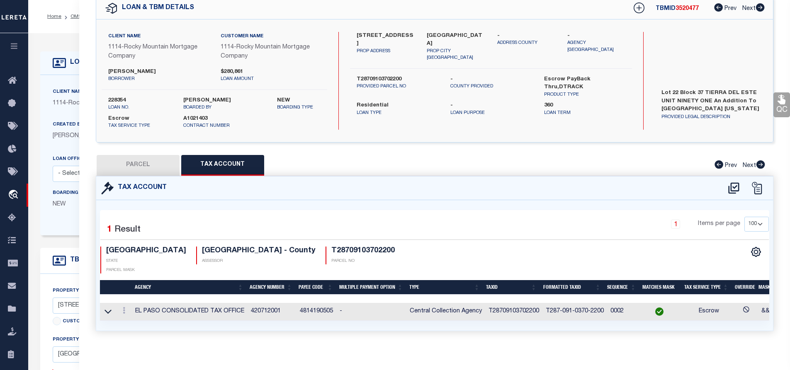
checkbox input "false"
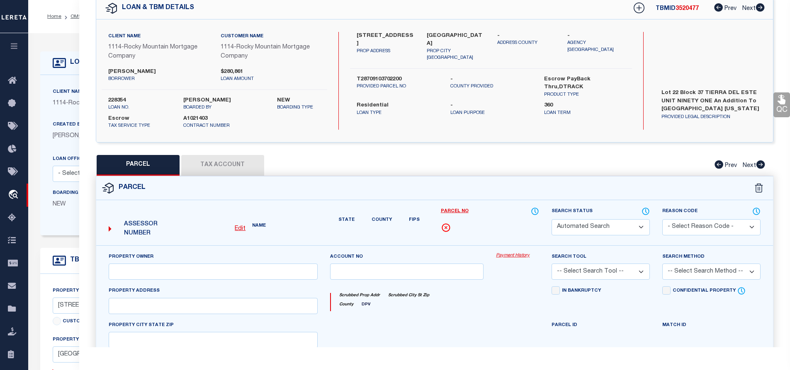
select select "QC"
type input "[PERSON_NAME] HOMES OF EL PASO LLC"
select select "AGW"
select select "LEG"
type input "[STREET_ADDRESS]"
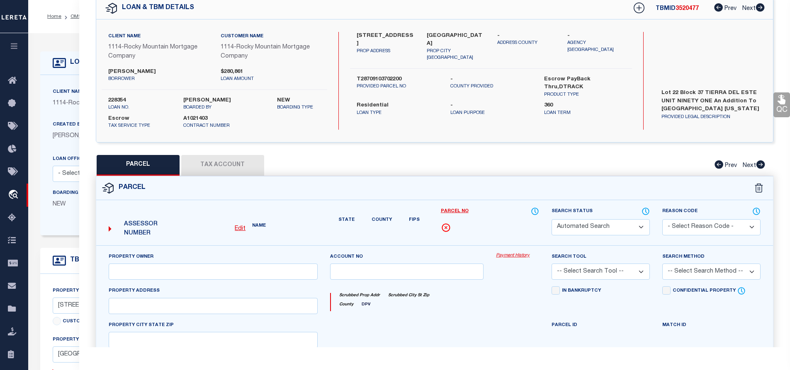
type input "[GEOGRAPHIC_DATA]"
type textarea "BLK 37 TIERRA DEL ESTE #91 LOT 22"
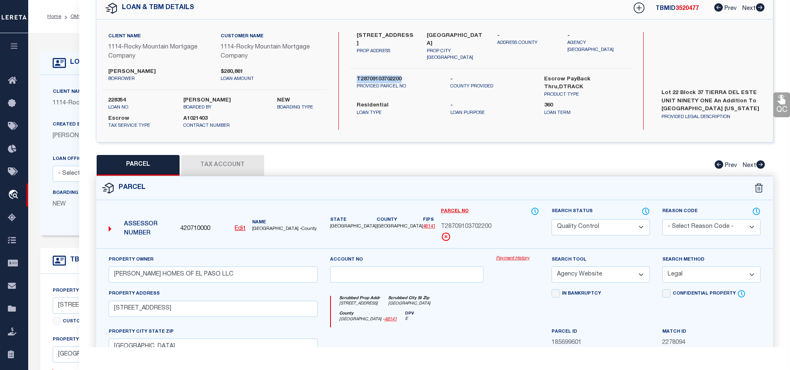
drag, startPoint x: 357, startPoint y: 71, endPoint x: 406, endPoint y: 70, distance: 49.0
click at [406, 75] on label "T28709103702200" at bounding box center [397, 79] width 81 height 8
copy label "T28709103702200"
drag, startPoint x: 112, startPoint y: 276, endPoint x: 225, endPoint y: 273, distance: 113.2
click at [225, 273] on input "[PERSON_NAME] HOMES OF EL PASO LLC" at bounding box center [213, 275] width 209 height 16
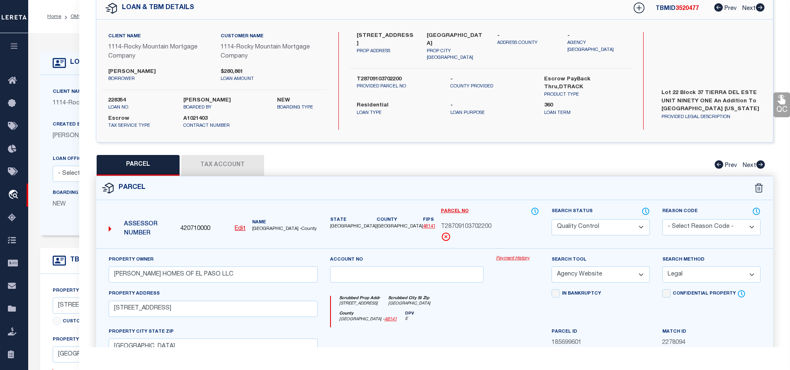
drag, startPoint x: 357, startPoint y: 35, endPoint x: 381, endPoint y: 41, distance: 24.7
click at [381, 41] on label "[STREET_ADDRESS]" at bounding box center [386, 40] width 58 height 16
copy label "[STREET_ADDRESS]"
click at [385, 63] on div "[STREET_ADDRESS] PROP ADDRESS EL PASO TX [STREET_ADDRESS] - ADDRESS COUNTY - Ag…" at bounding box center [491, 81] width 282 height 98
drag, startPoint x: 366, startPoint y: 72, endPoint x: 393, endPoint y: 70, distance: 27.4
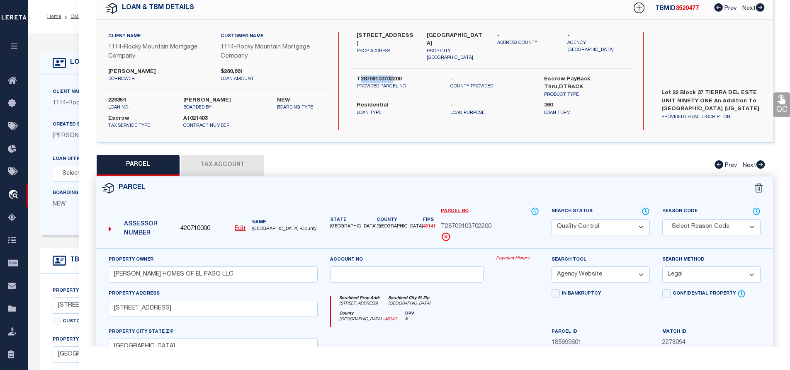
click at [393, 75] on label "T28709103702200" at bounding box center [397, 79] width 81 height 8
click at [386, 75] on label "T28709103702200" at bounding box center [397, 79] width 81 height 8
click at [357, 75] on label "T28709103702200" at bounding box center [397, 79] width 81 height 8
drag, startPoint x: 357, startPoint y: 71, endPoint x: 427, endPoint y: 72, distance: 70.5
click at [427, 75] on label "T28709103702200" at bounding box center [397, 79] width 81 height 8
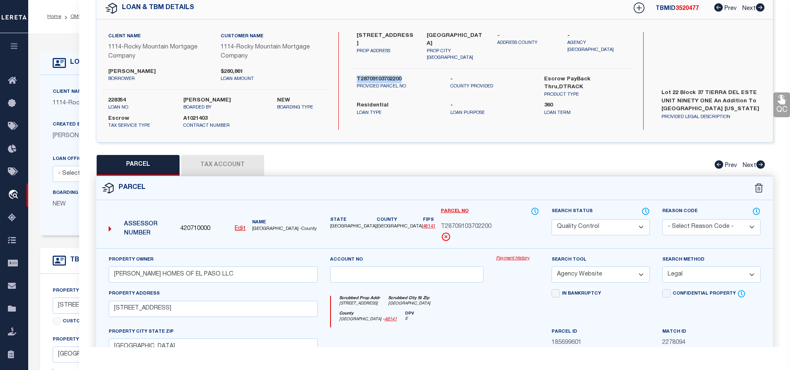
copy label "T28709103702200"
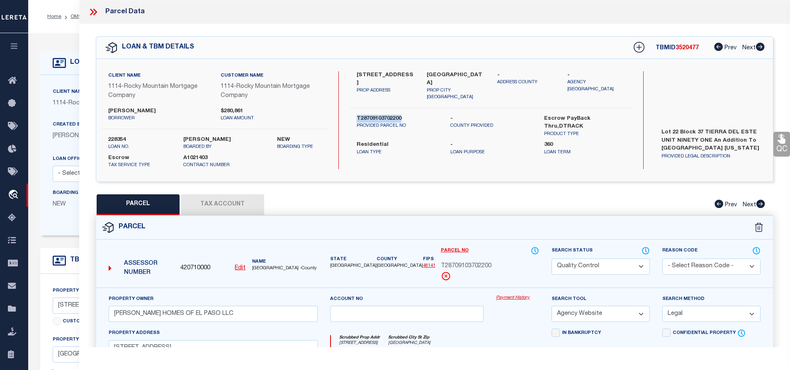
drag, startPoint x: 357, startPoint y: 73, endPoint x: 410, endPoint y: 73, distance: 53.9
click at [410, 73] on div "[STREET_ADDRESS] PROP ADDRESS" at bounding box center [385, 86] width 70 height 30
copy label "15044 DESTINATION"
click at [392, 71] on label "[STREET_ADDRESS]" at bounding box center [386, 79] width 58 height 16
click at [357, 75] on label "[STREET_ADDRESS]" at bounding box center [386, 79] width 58 height 16
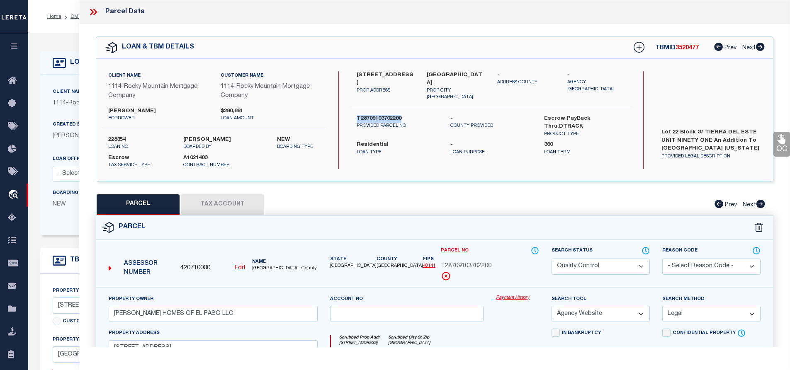
click at [357, 74] on label "[STREET_ADDRESS]" at bounding box center [386, 79] width 58 height 16
click at [358, 73] on label "[STREET_ADDRESS]" at bounding box center [386, 79] width 58 height 16
click at [396, 78] on label "[STREET_ADDRESS]" at bounding box center [386, 79] width 58 height 16
click at [360, 75] on label "[STREET_ADDRESS]" at bounding box center [386, 79] width 58 height 16
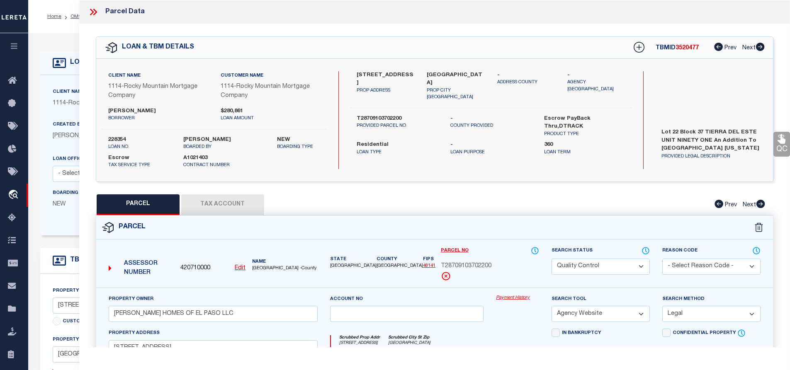
drag, startPoint x: 357, startPoint y: 75, endPoint x: 383, endPoint y: 80, distance: 26.3
click at [383, 80] on label "[STREET_ADDRESS]" at bounding box center [386, 79] width 58 height 16
copy label "[STREET_ADDRESS]"
click at [91, 12] on icon at bounding box center [93, 12] width 11 height 11
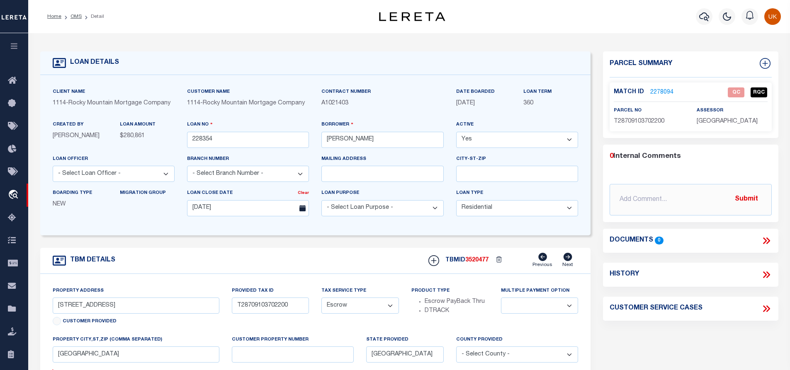
click at [91, 12] on ol "Home OMS Detail" at bounding box center [76, 16] width 70 height 17
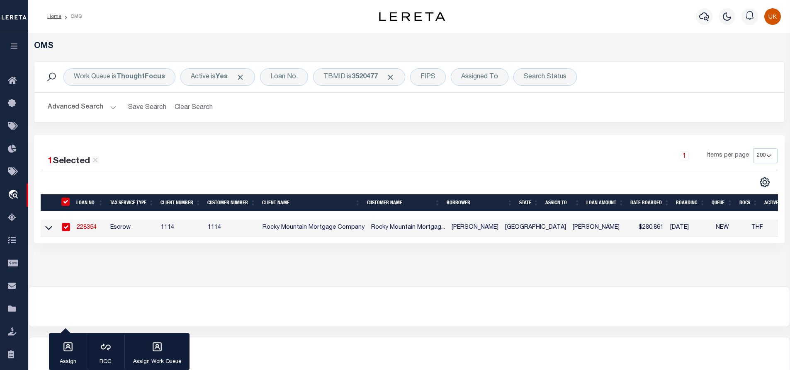
drag, startPoint x: 271, startPoint y: 274, endPoint x: 187, endPoint y: 180, distance: 126.0
click at [270, 274] on div "OMS Work Queue is ThoughtFocus Active is Yes Loan No. TBMID is 3520477 FIPS Ass…" at bounding box center [409, 159] width 762 height 253
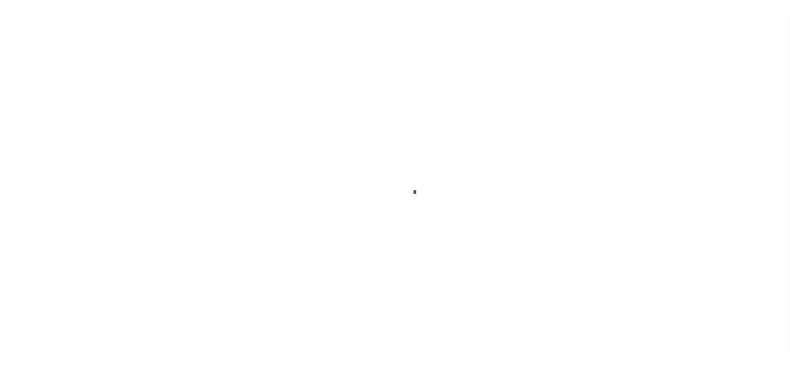
scroll to position [34, 0]
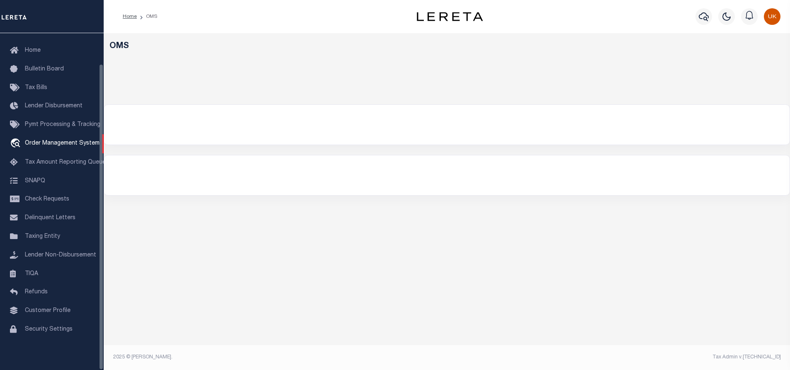
select select "200"
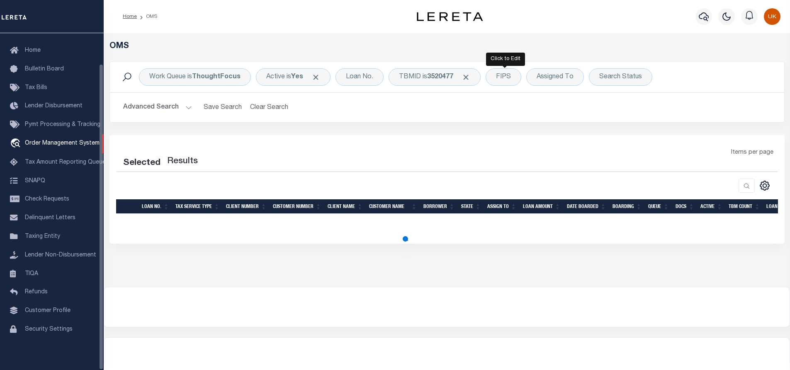
select select "200"
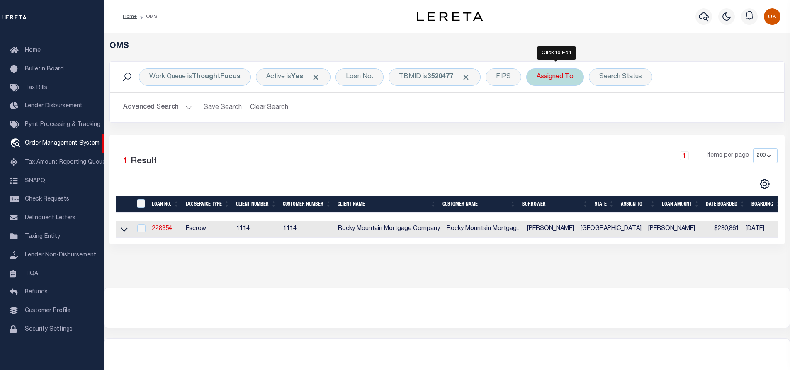
click at [561, 78] on div "Assigned To" at bounding box center [555, 76] width 58 height 17
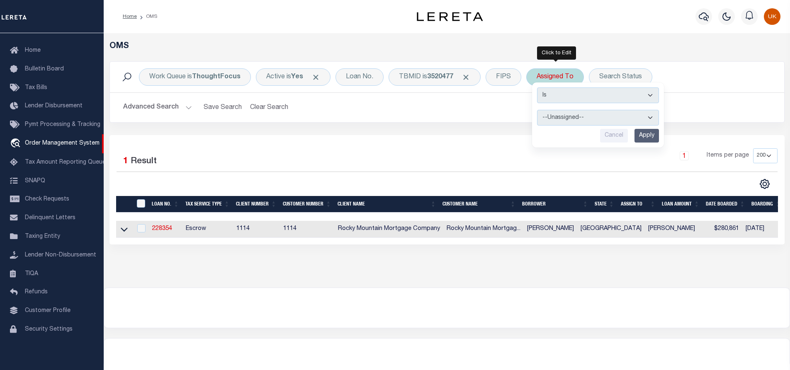
click at [556, 116] on select "--Unassigned-- [PERSON_NAME] [PERSON_NAME] [PERSON_NAME] [PERSON_NAME] [PERSON_…" at bounding box center [598, 118] width 122 height 16
select select "[PERSON_NAME]"
click at [538, 110] on select "--Unassigned-- [PERSON_NAME] [PERSON_NAME] [PERSON_NAME] [PERSON_NAME] [PERSON_…" at bounding box center [598, 118] width 122 height 16
click at [648, 134] on input "Apply" at bounding box center [646, 136] width 24 height 14
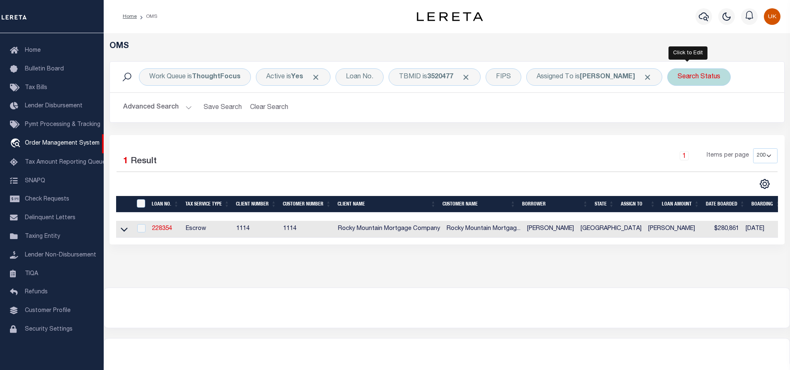
click at [685, 80] on div "Search Status" at bounding box center [698, 76] width 63 height 17
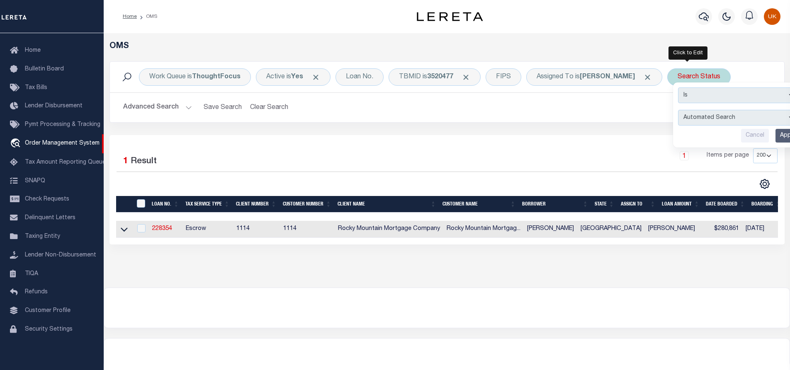
click at [696, 121] on select "Automated Search Bad Parcel Complete Duplicate Parcel High Dollar Reporting In …" at bounding box center [739, 118] width 122 height 16
select select "IP"
click at [678, 110] on select "Automated Search Bad Parcel Complete Duplicate Parcel High Dollar Reporting In …" at bounding box center [739, 118] width 122 height 16
click at [782, 132] on input "Apply" at bounding box center [787, 136] width 24 height 14
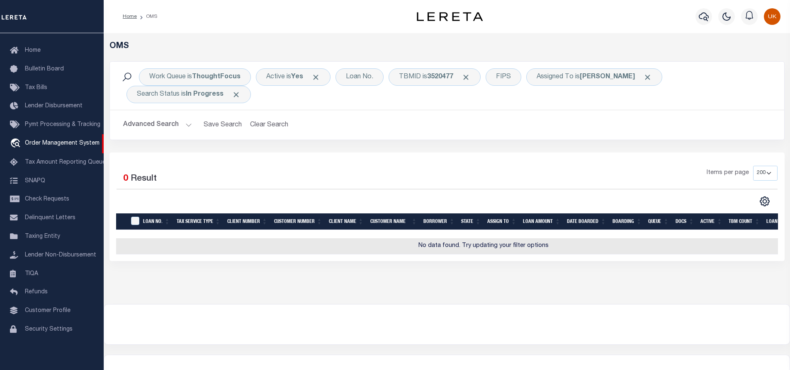
click at [525, 163] on div "Selected 0 Result Items per page 10 25 50 100 200" at bounding box center [446, 207] width 675 height 109
